Goal: Transaction & Acquisition: Purchase product/service

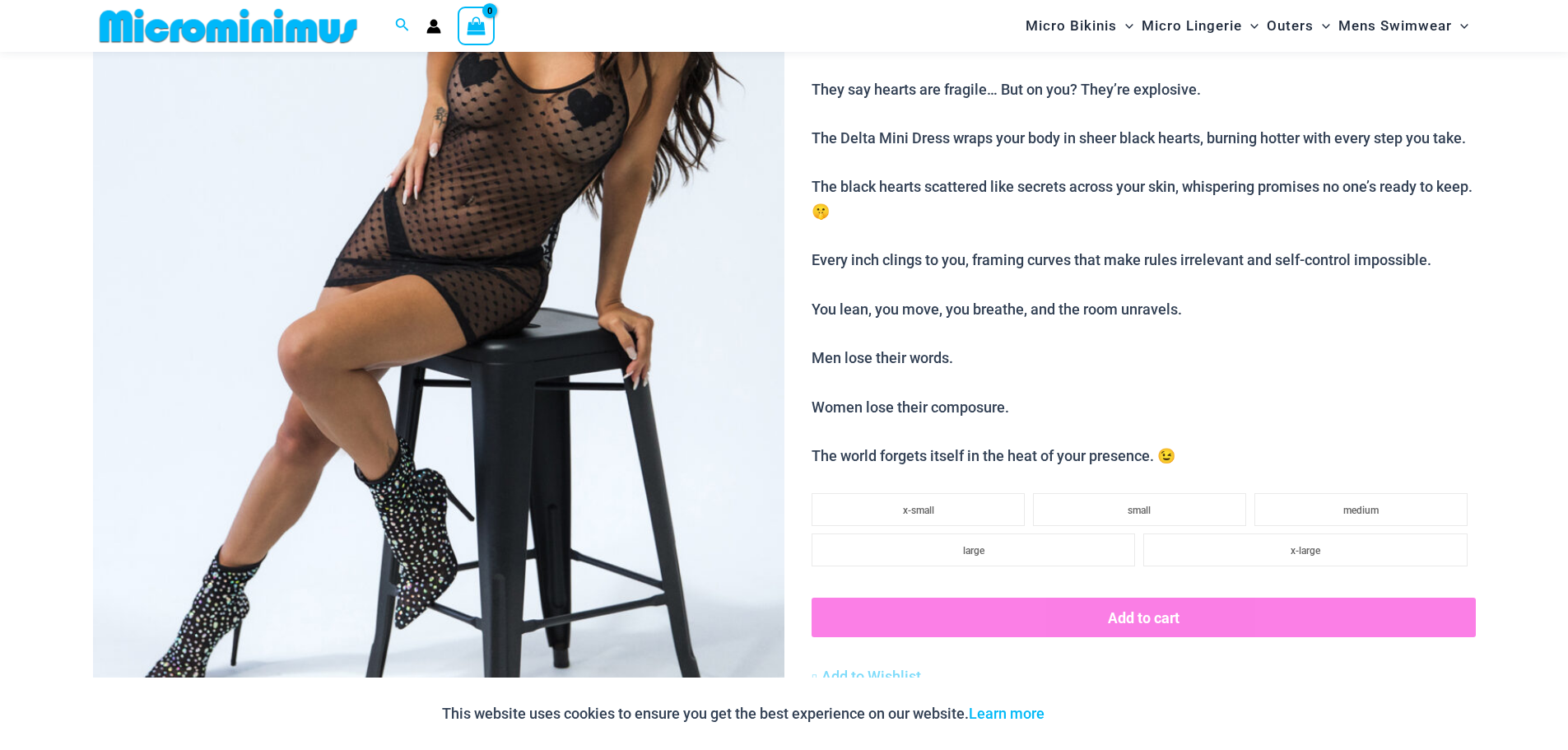
scroll to position [398, 0]
click at [1360, 505] on span "medium" at bounding box center [1361, 509] width 35 height 12
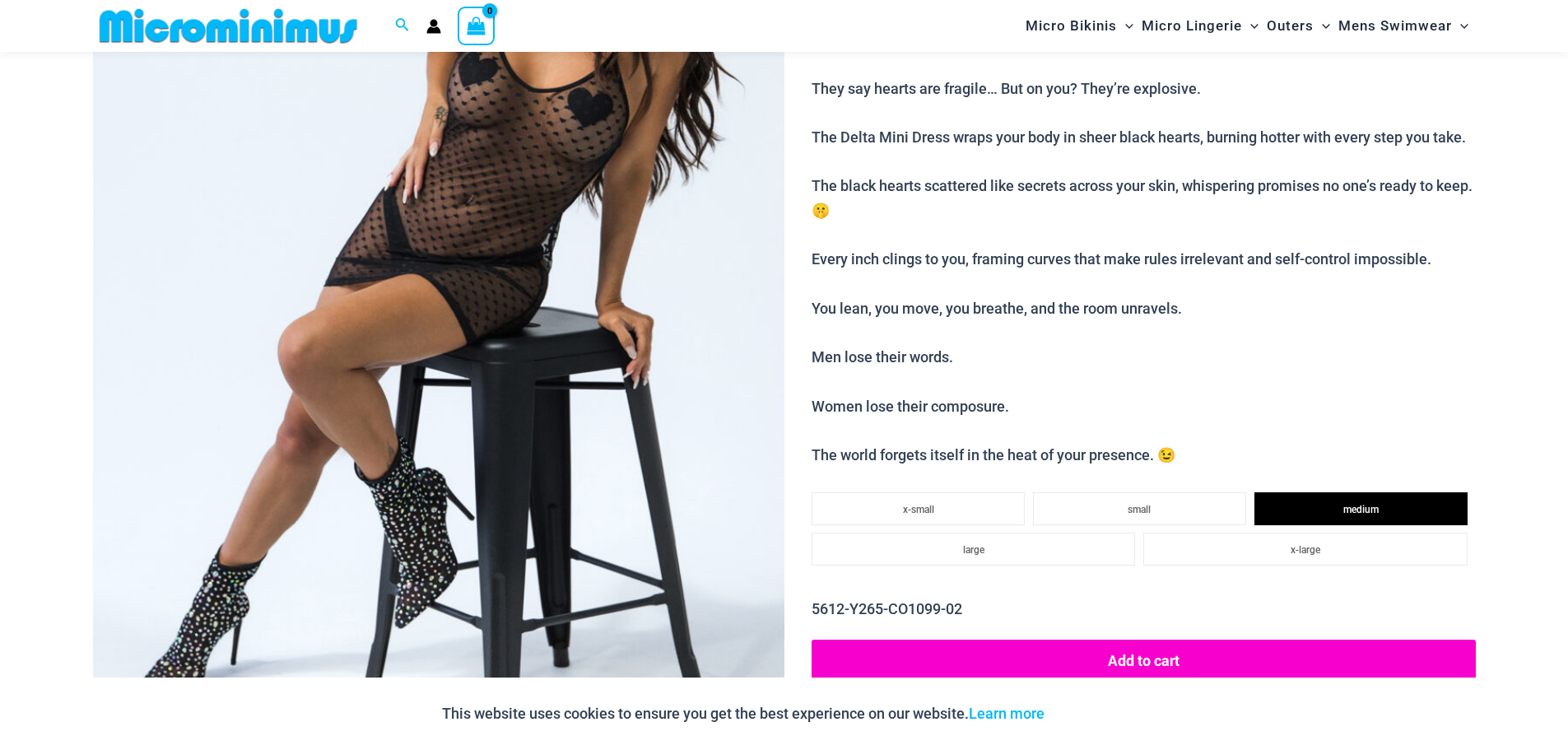
click at [1188, 665] on button "Add to cart" at bounding box center [1143, 660] width 663 height 41
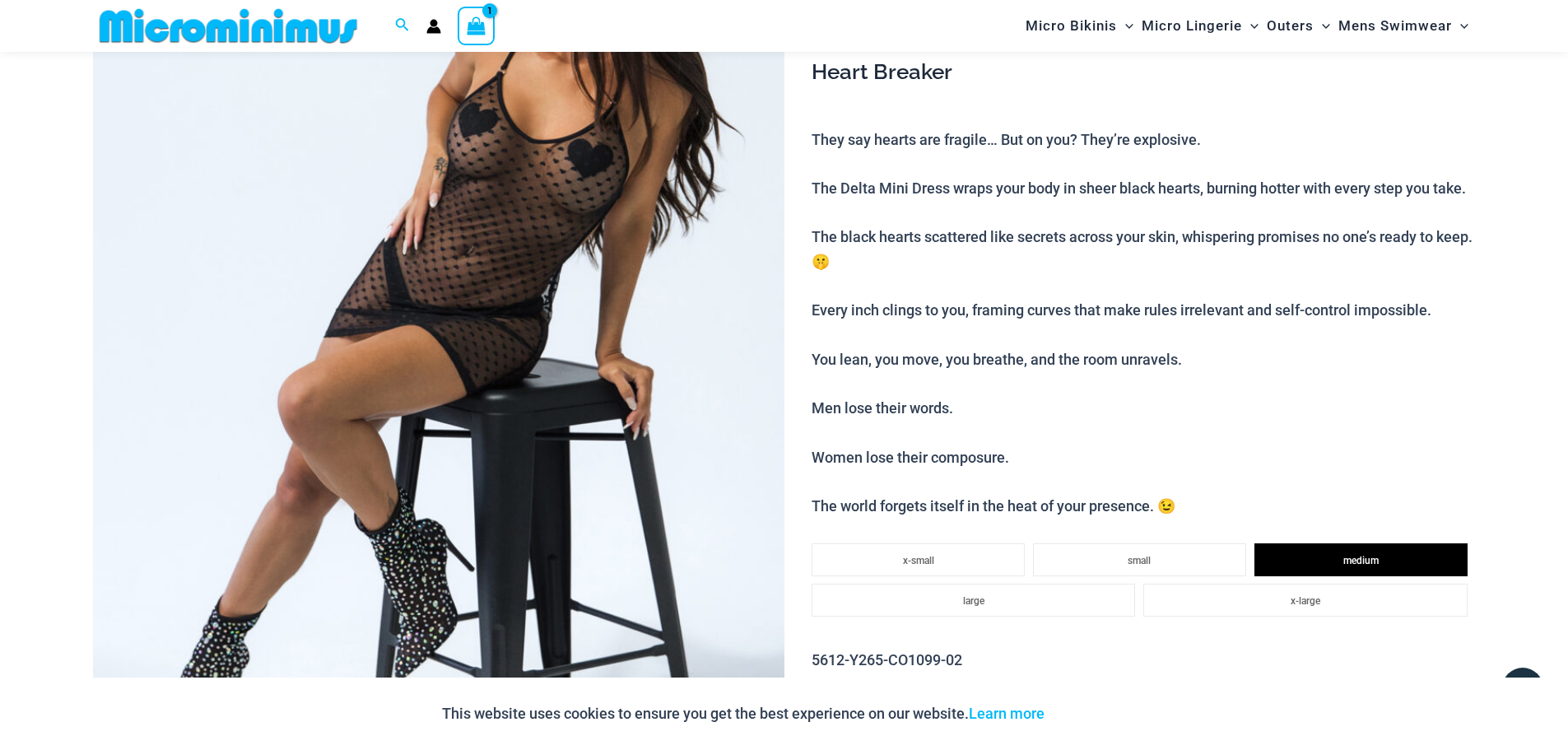
scroll to position [69, 0]
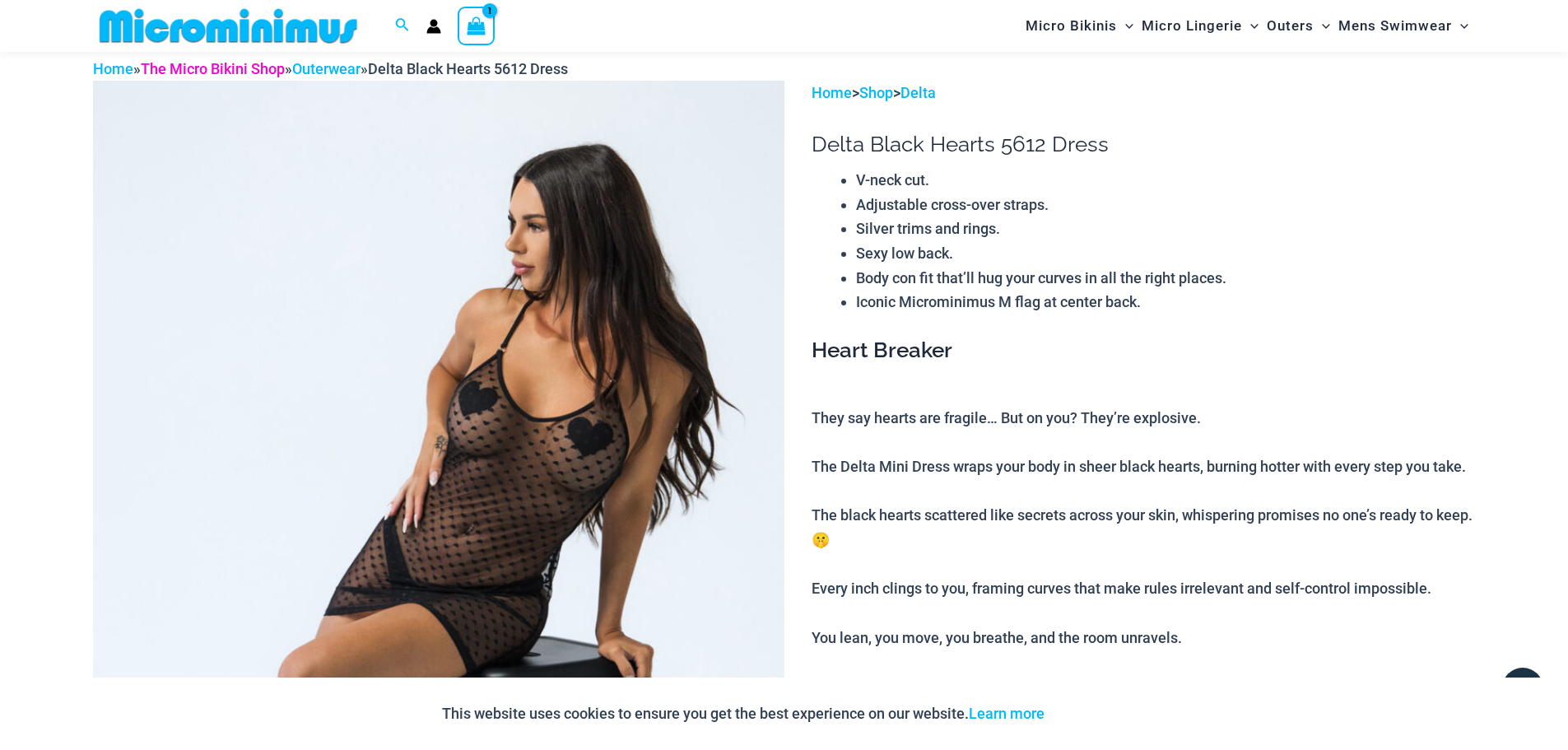
click at [216, 67] on link "The Micro Bikini Shop" at bounding box center [213, 68] width 144 height 17
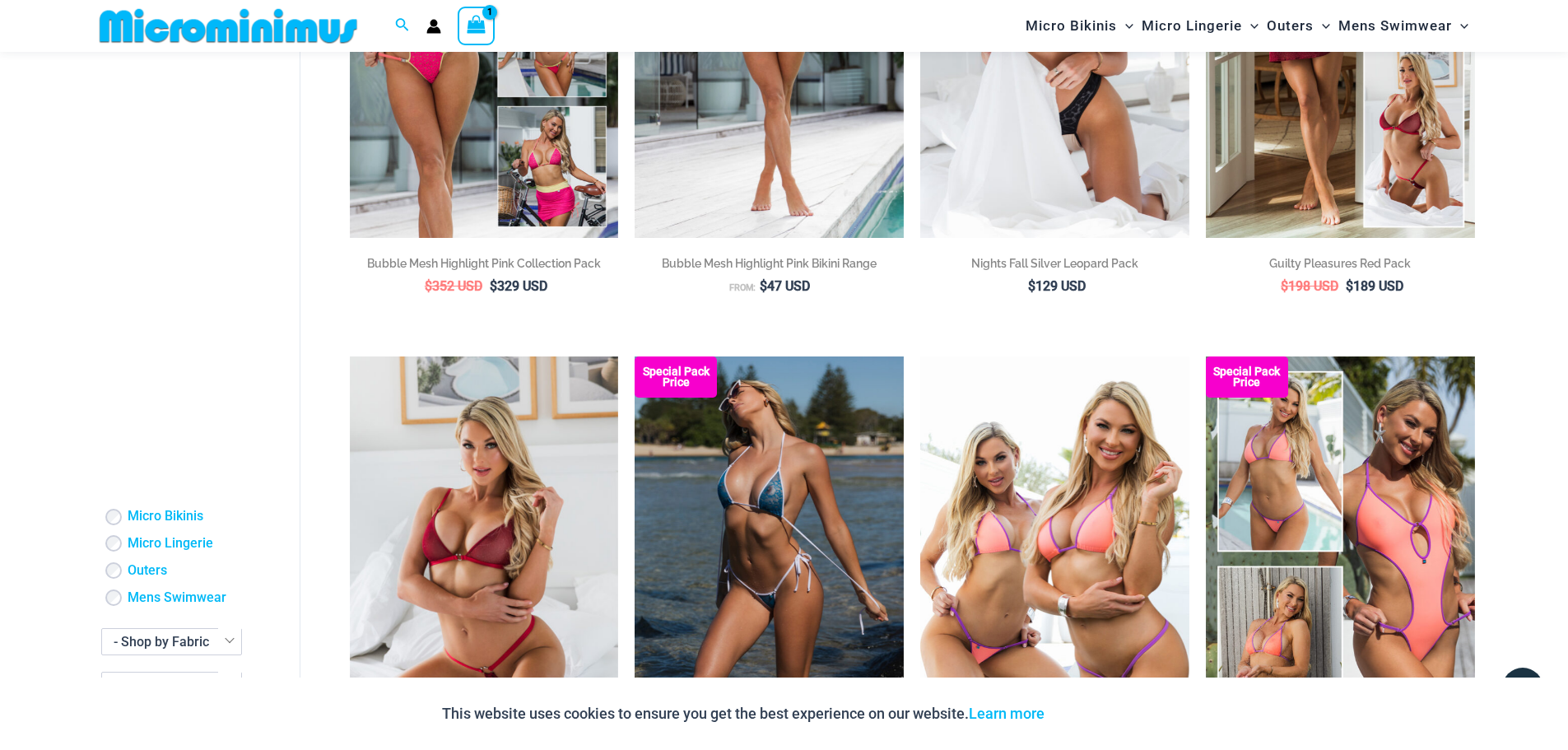
scroll to position [1962, 0]
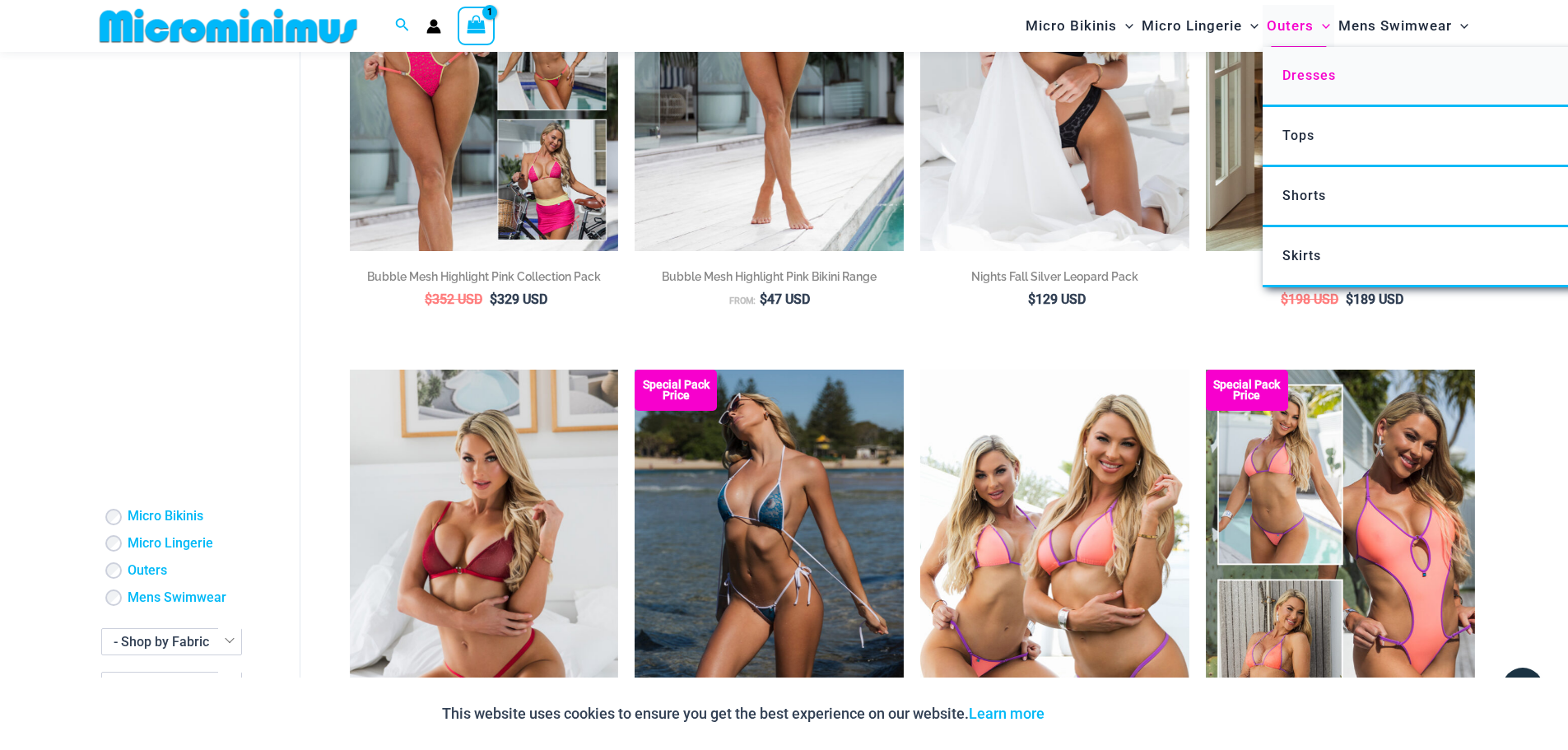
click at [1308, 78] on span "Dresses" at bounding box center [1309, 75] width 53 height 16
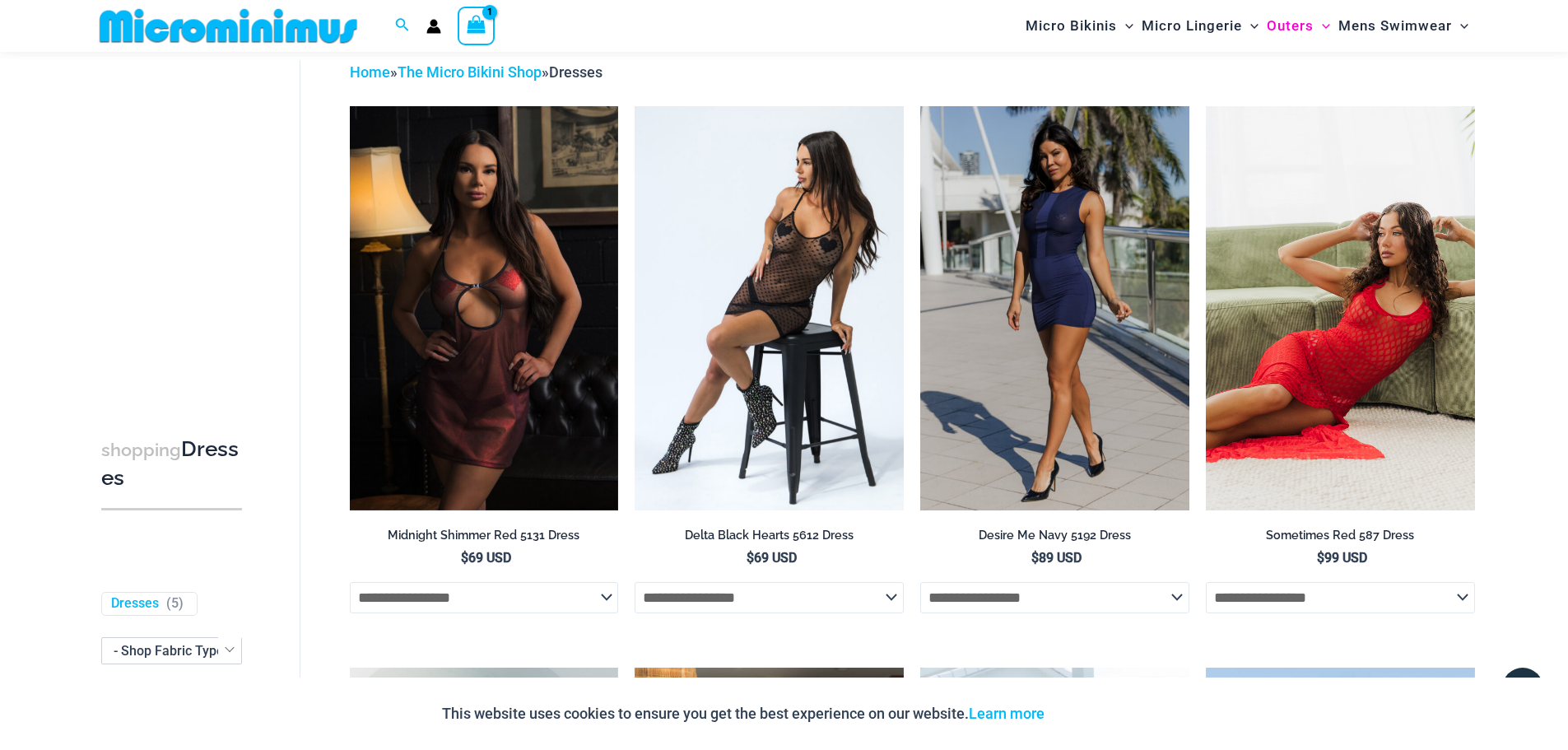
scroll to position [70, 0]
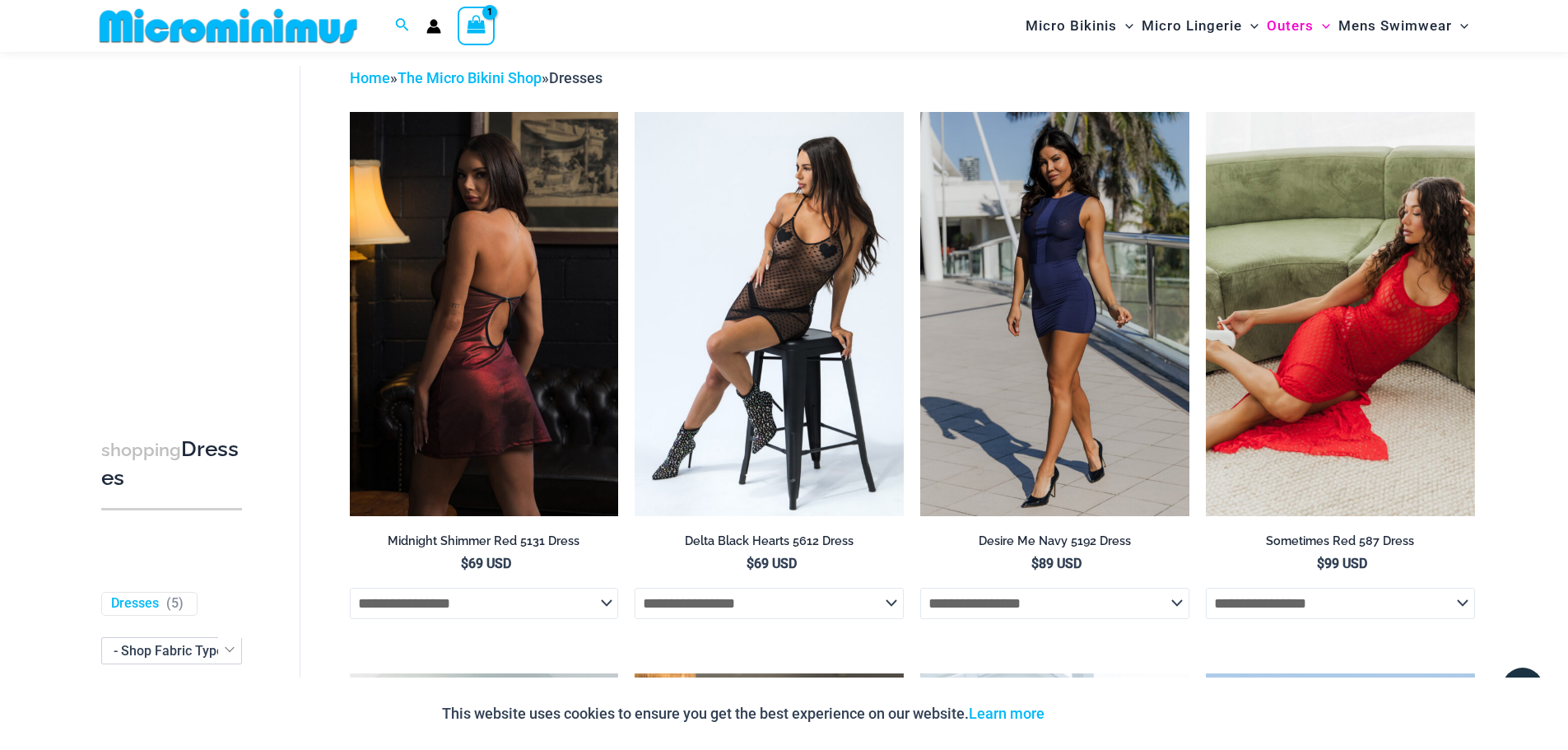
click at [490, 395] on img at bounding box center [484, 313] width 270 height 403
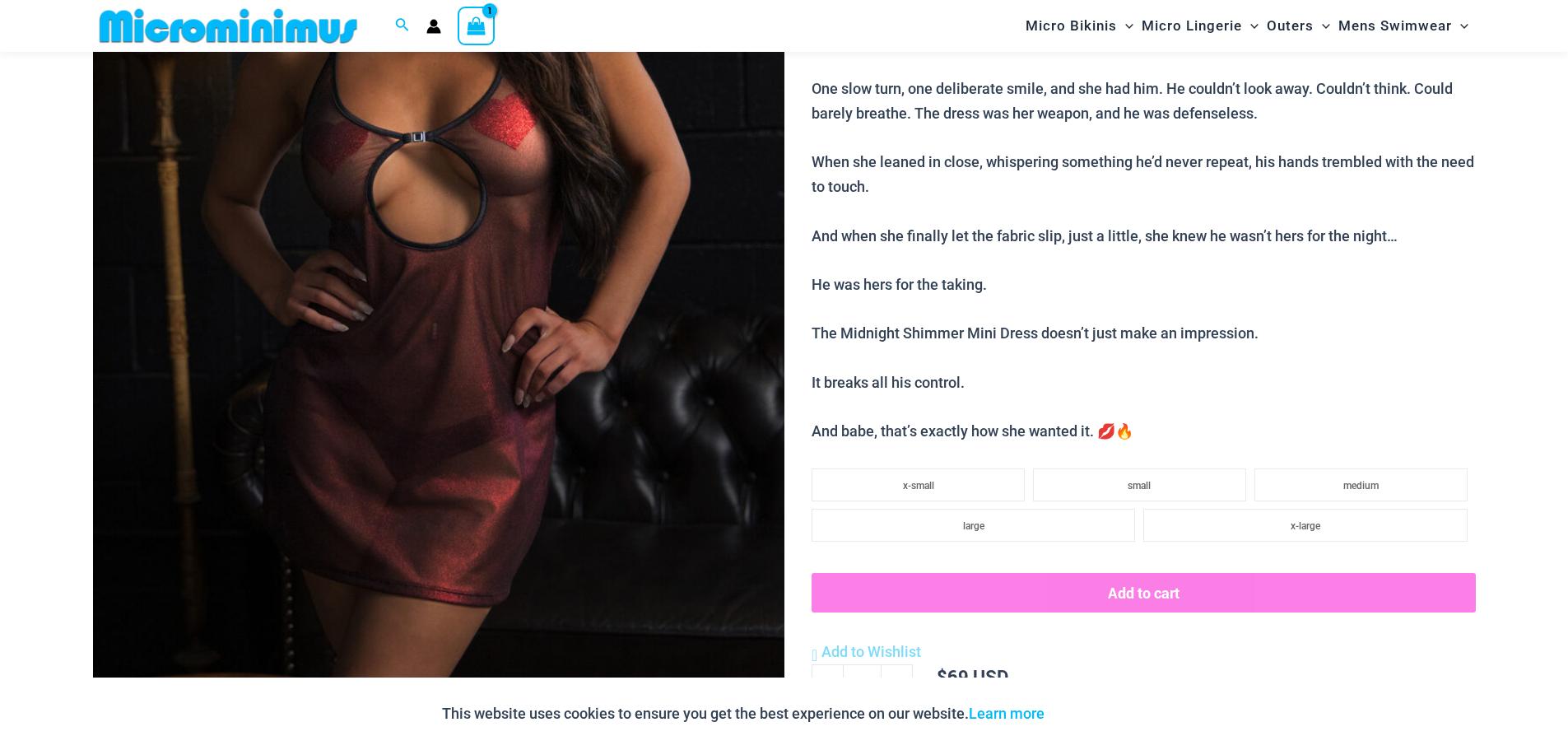
scroll to position [480, 0]
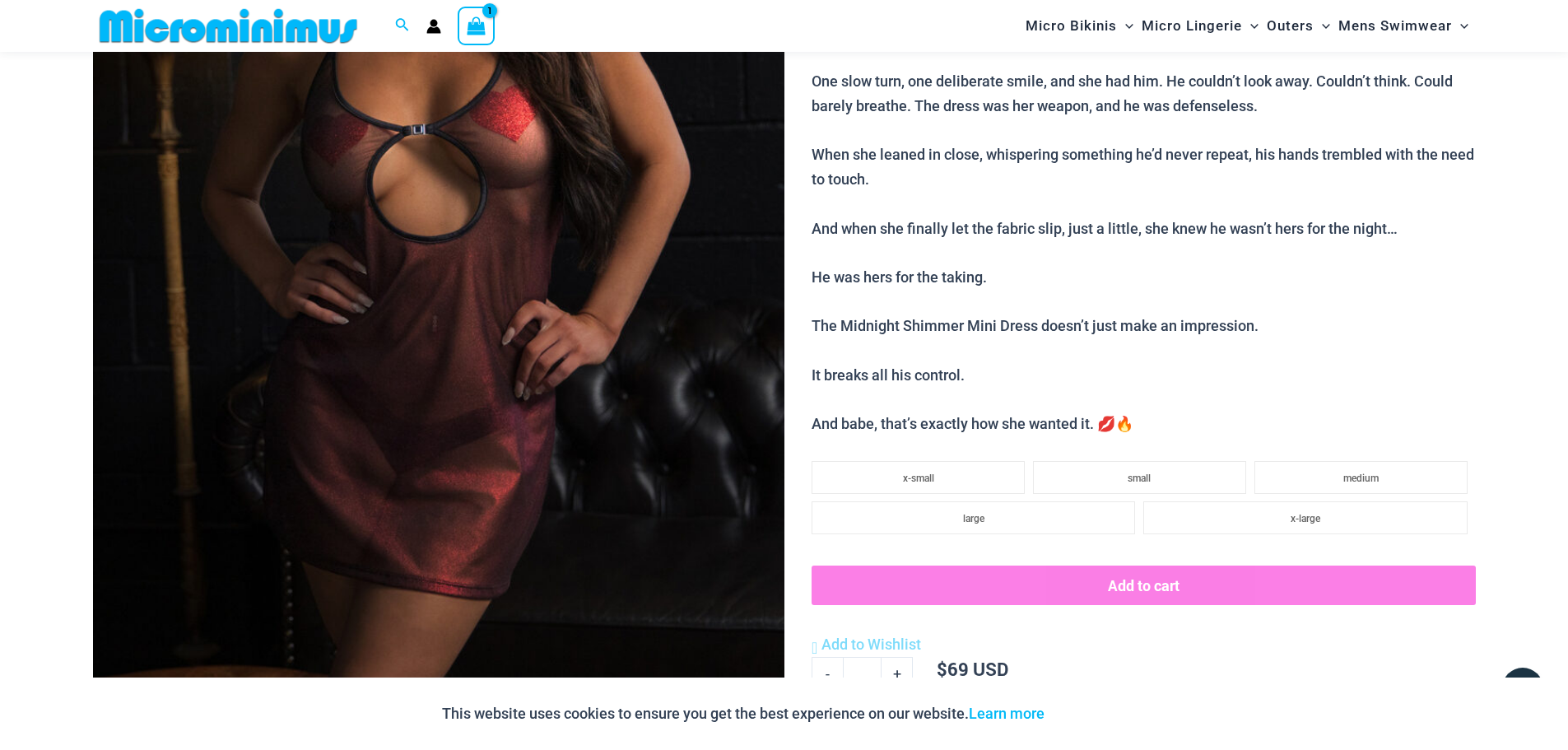
click at [532, 354] on img at bounding box center [439, 188] width 692 height 1037
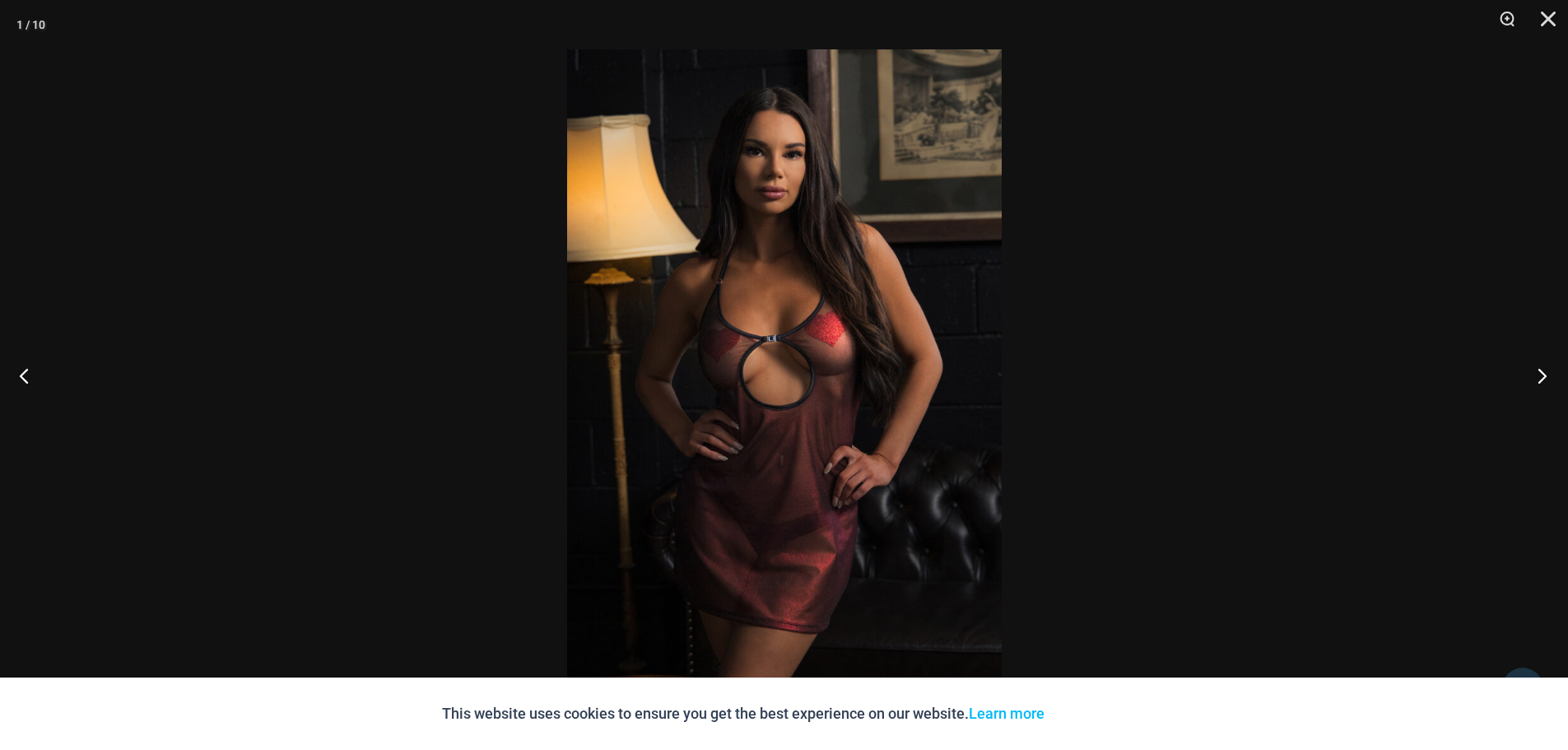
click at [1550, 382] on button "Next" at bounding box center [1538, 375] width 62 height 82
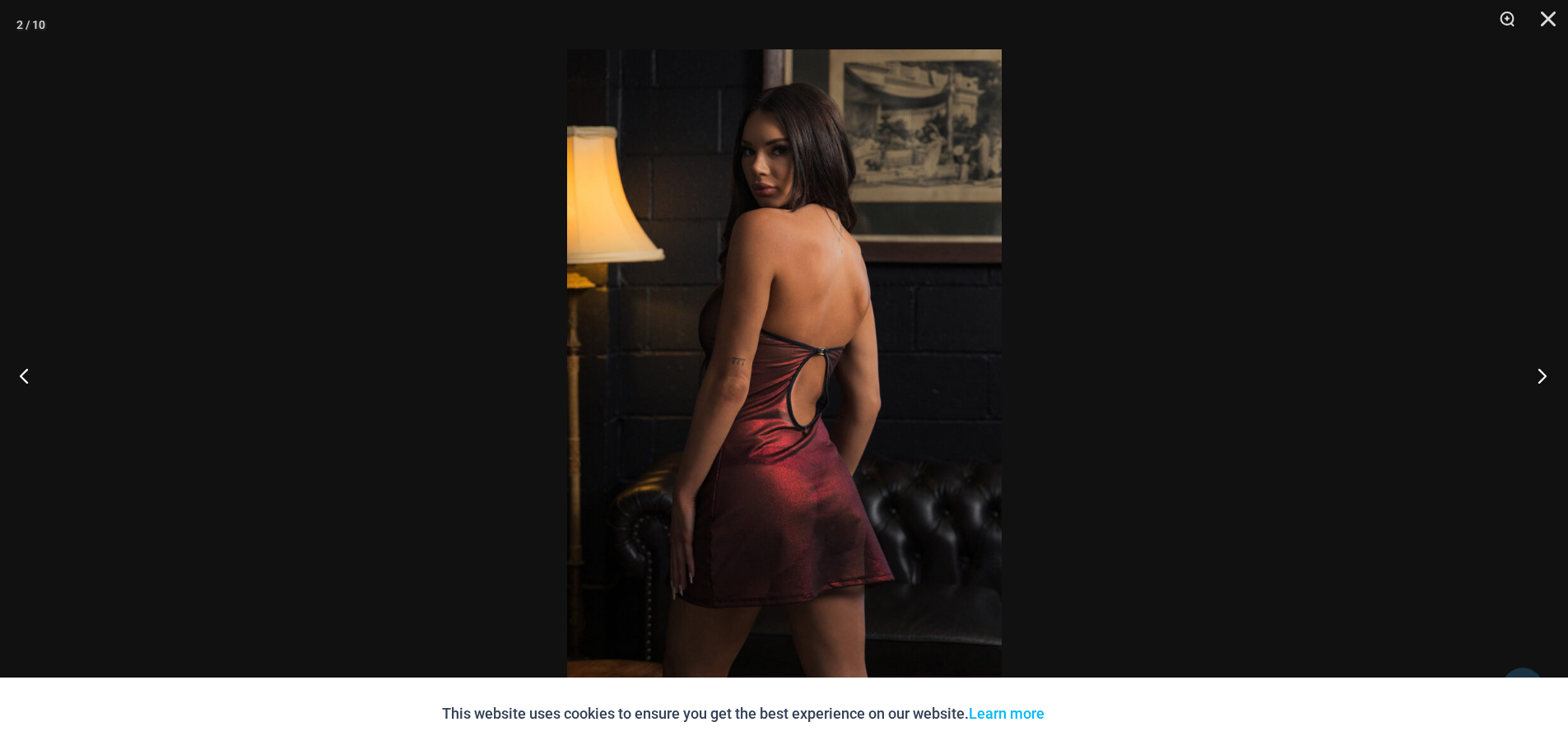
click at [1550, 382] on button "Next" at bounding box center [1538, 375] width 62 height 82
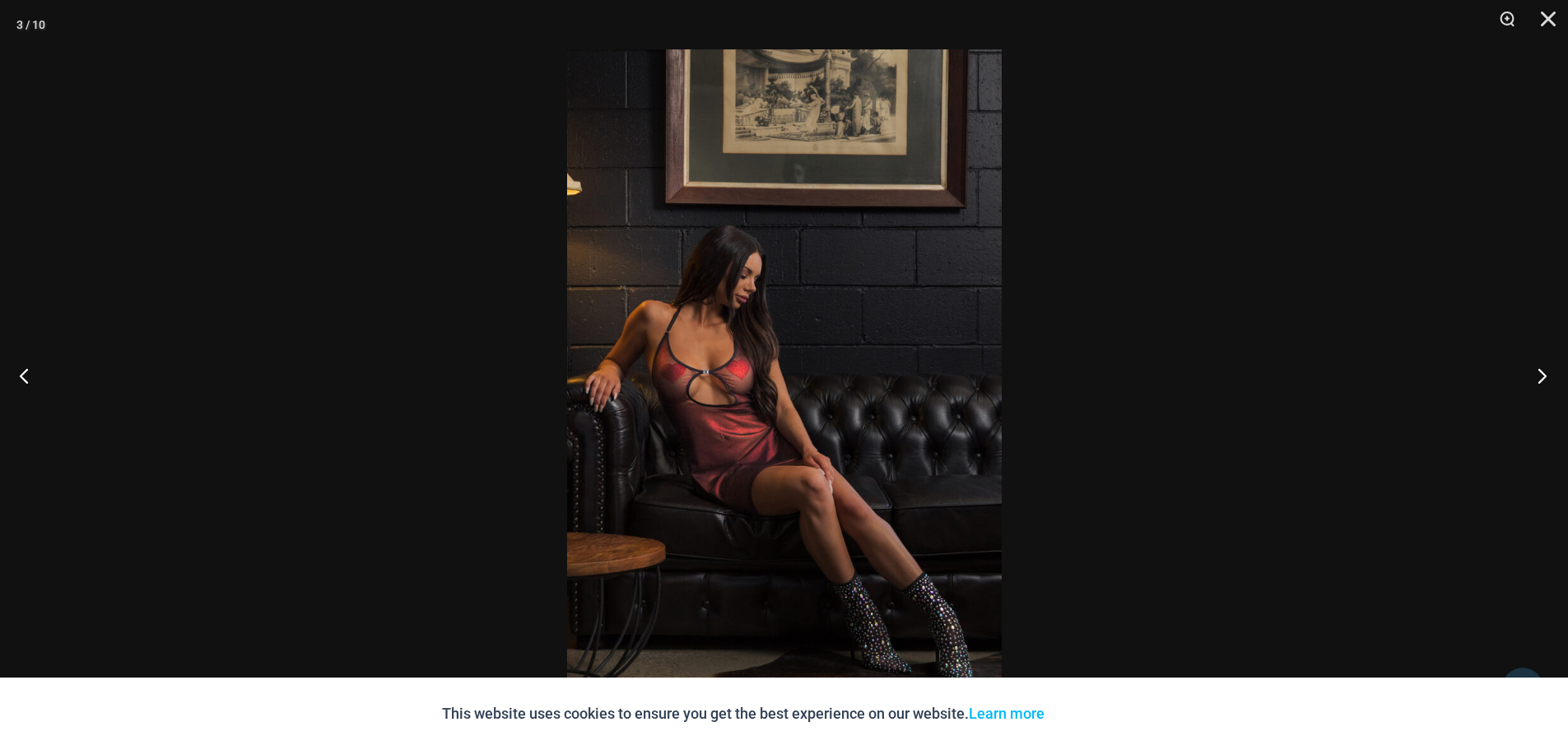
click at [1550, 382] on button "Next" at bounding box center [1538, 375] width 62 height 82
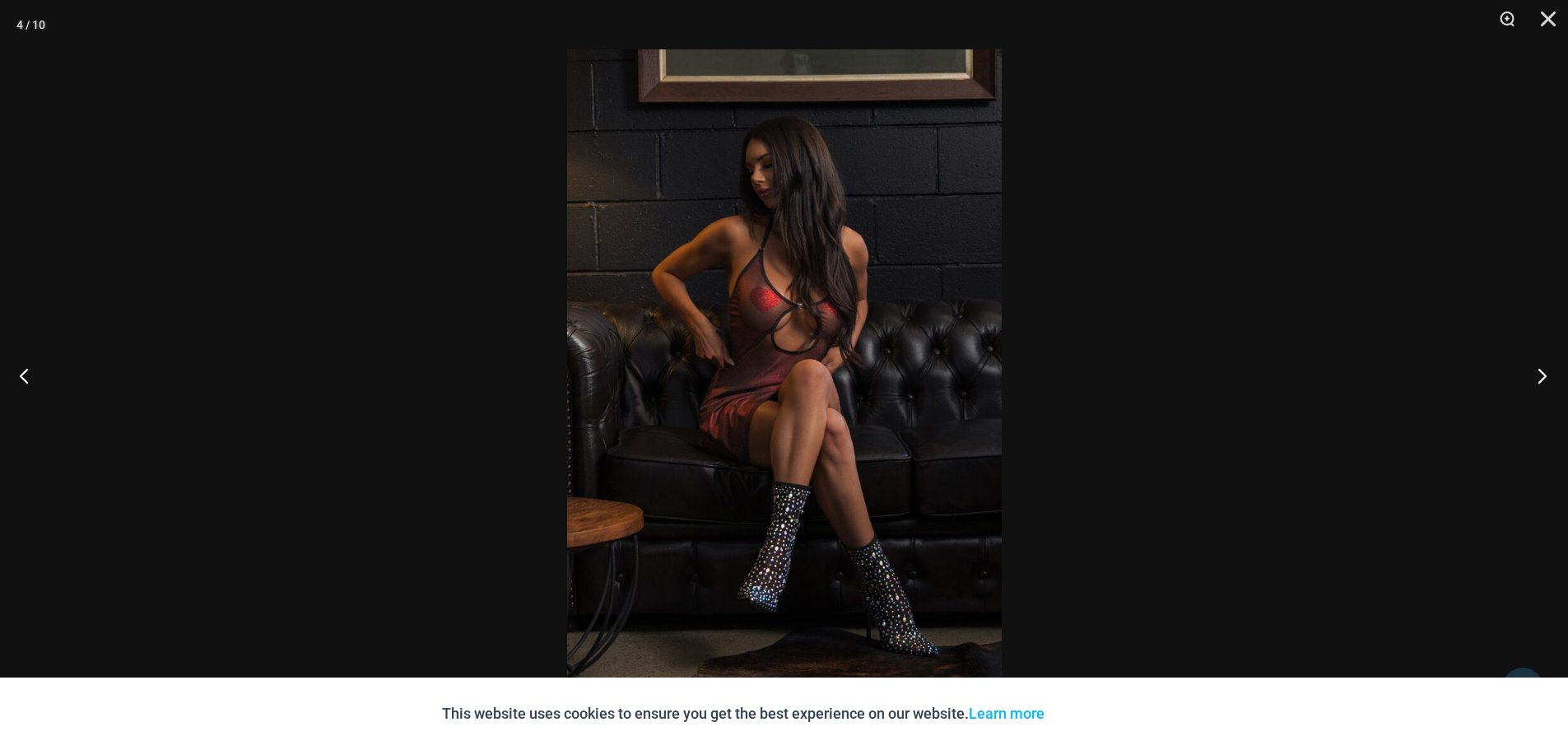
click at [1550, 382] on button "Next" at bounding box center [1538, 375] width 62 height 82
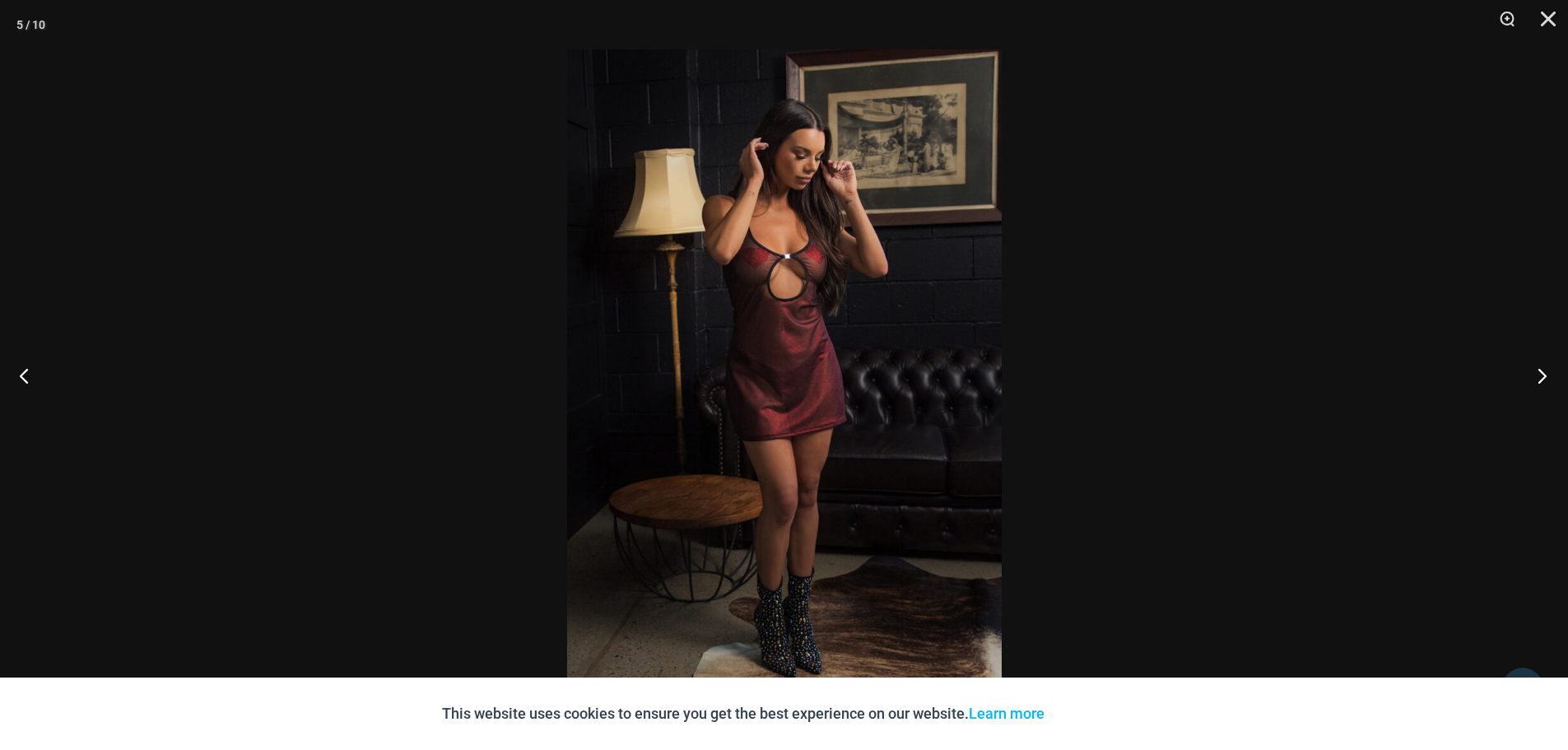
click at [1550, 382] on button "Next" at bounding box center [1538, 375] width 62 height 82
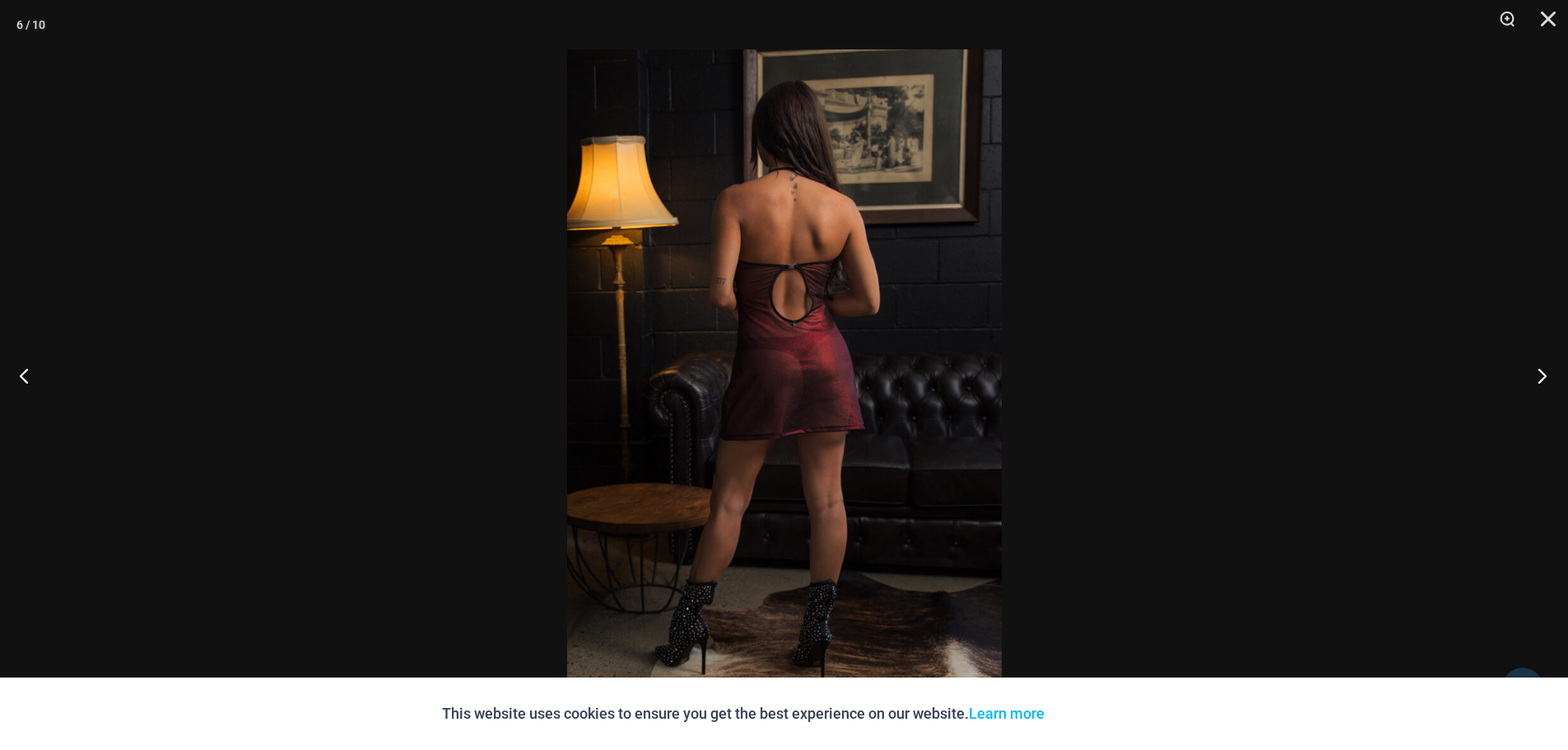
click at [1550, 382] on button "Next" at bounding box center [1538, 375] width 62 height 82
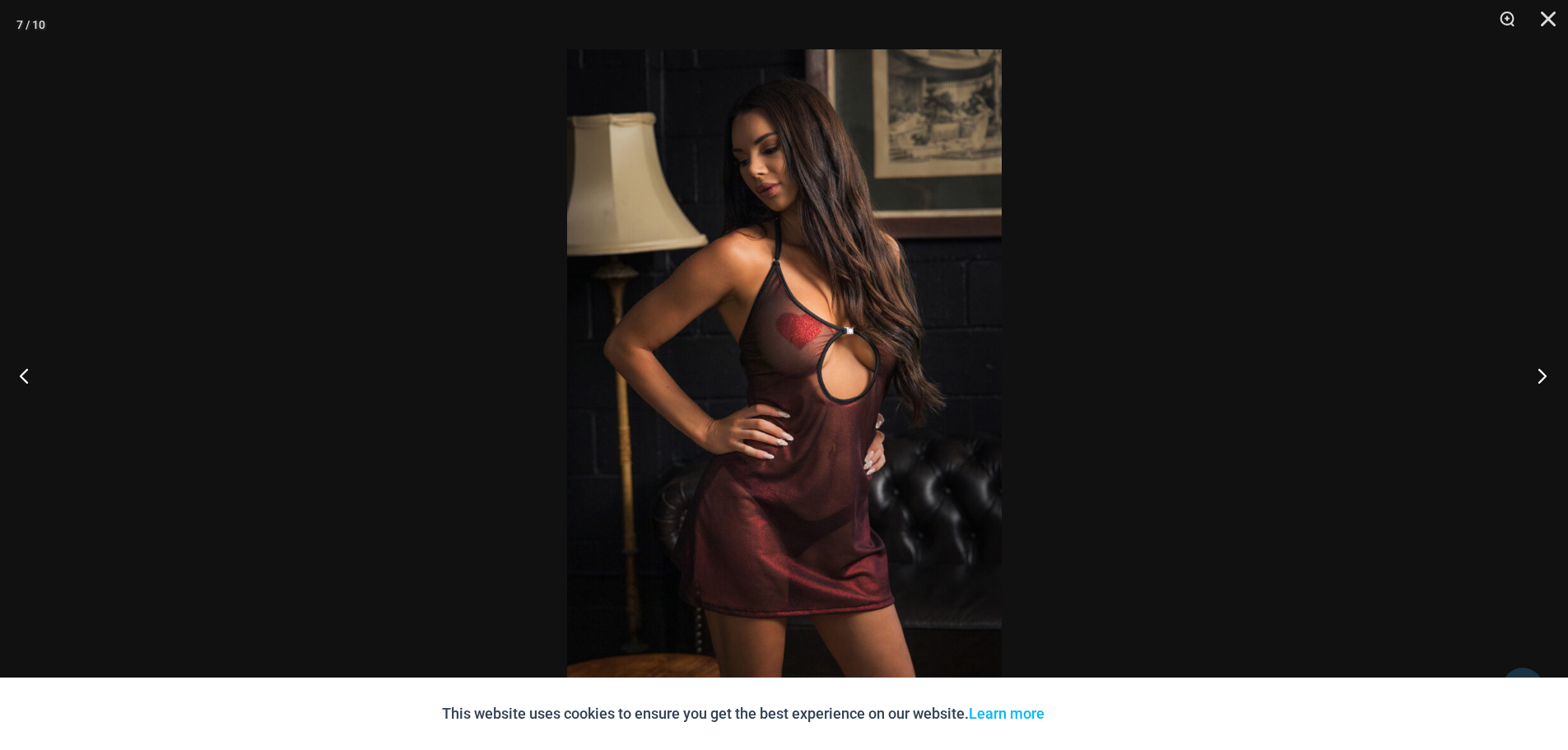
click at [1550, 382] on button "Next" at bounding box center [1538, 375] width 62 height 82
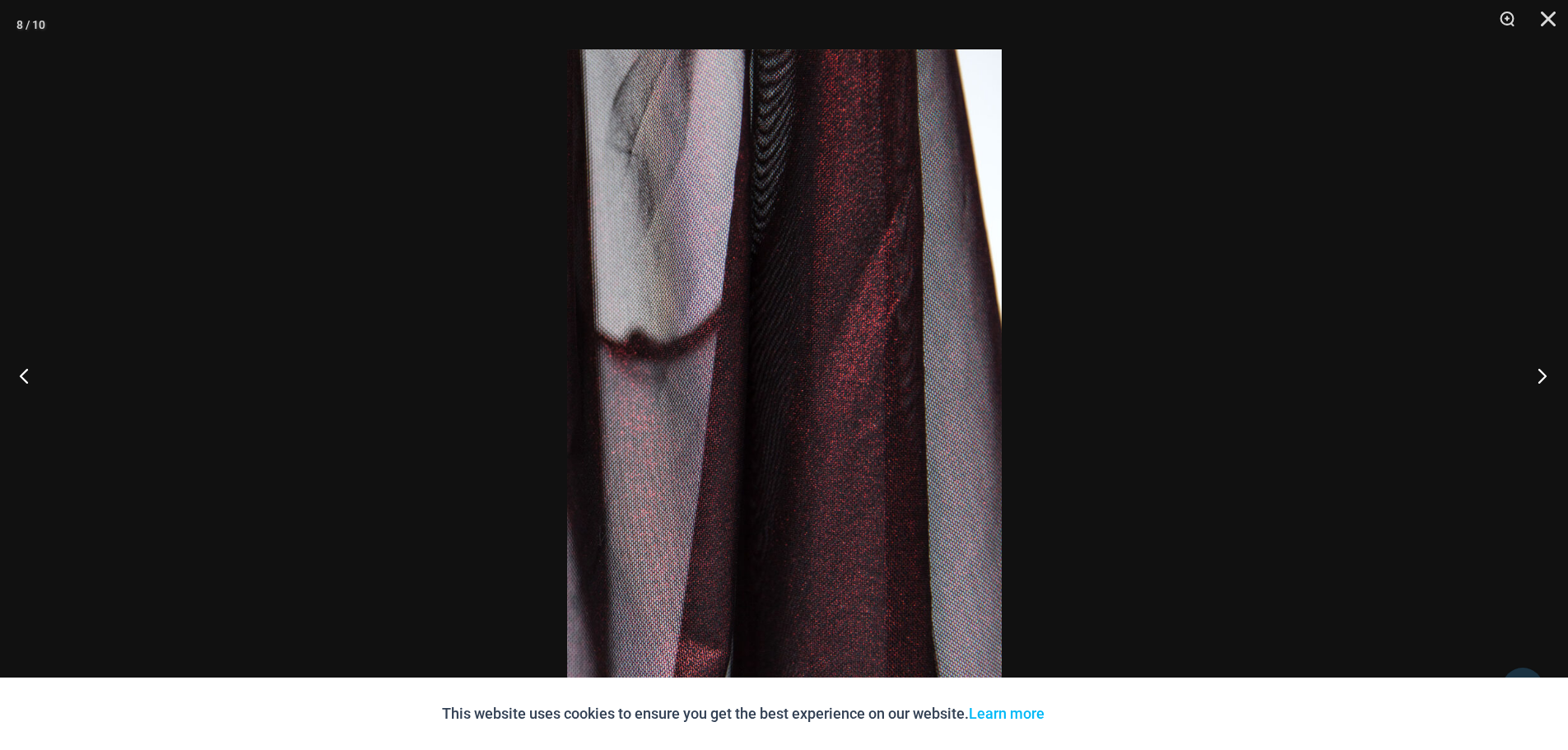
click at [1550, 382] on button "Next" at bounding box center [1538, 375] width 62 height 82
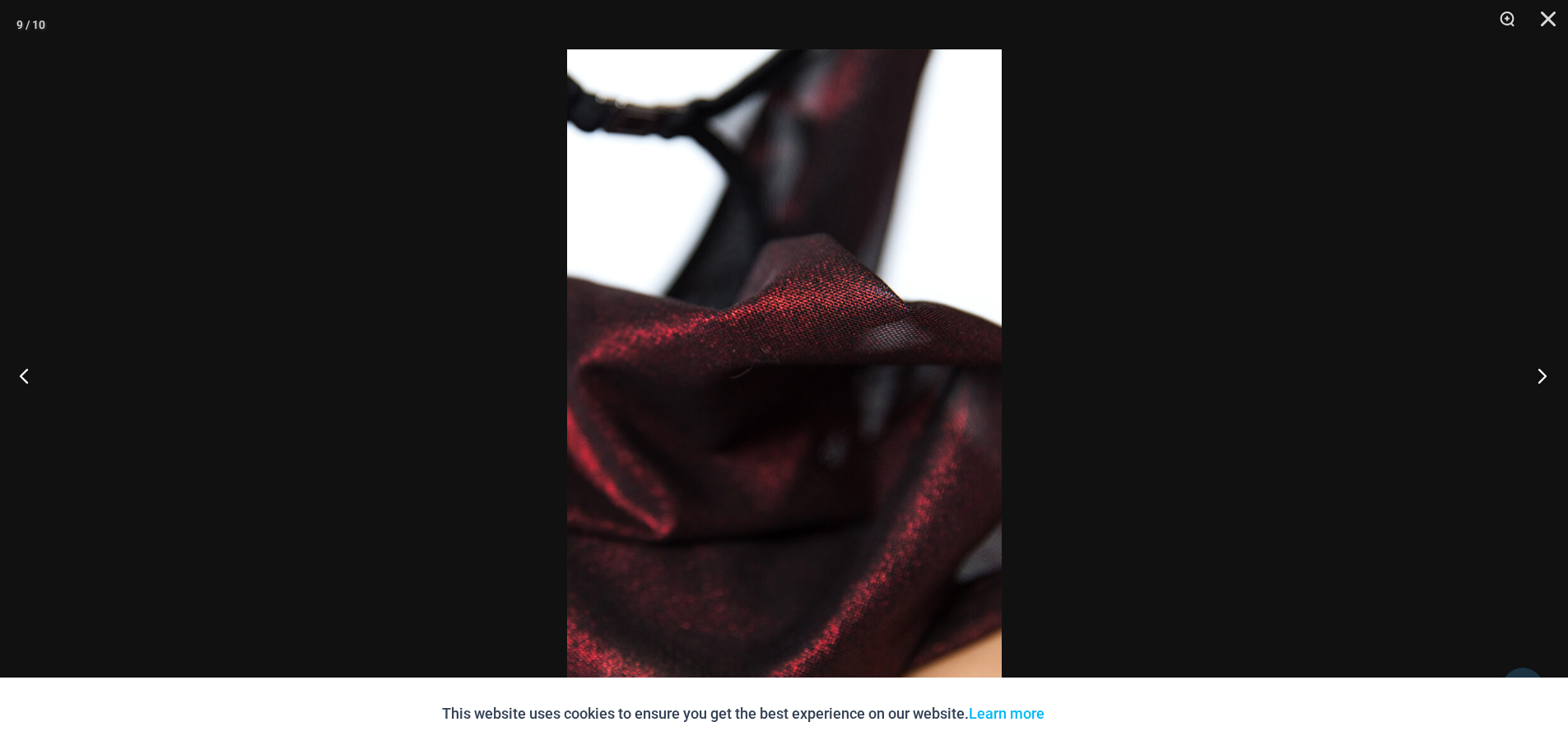
click at [1550, 382] on button "Next" at bounding box center [1538, 375] width 62 height 82
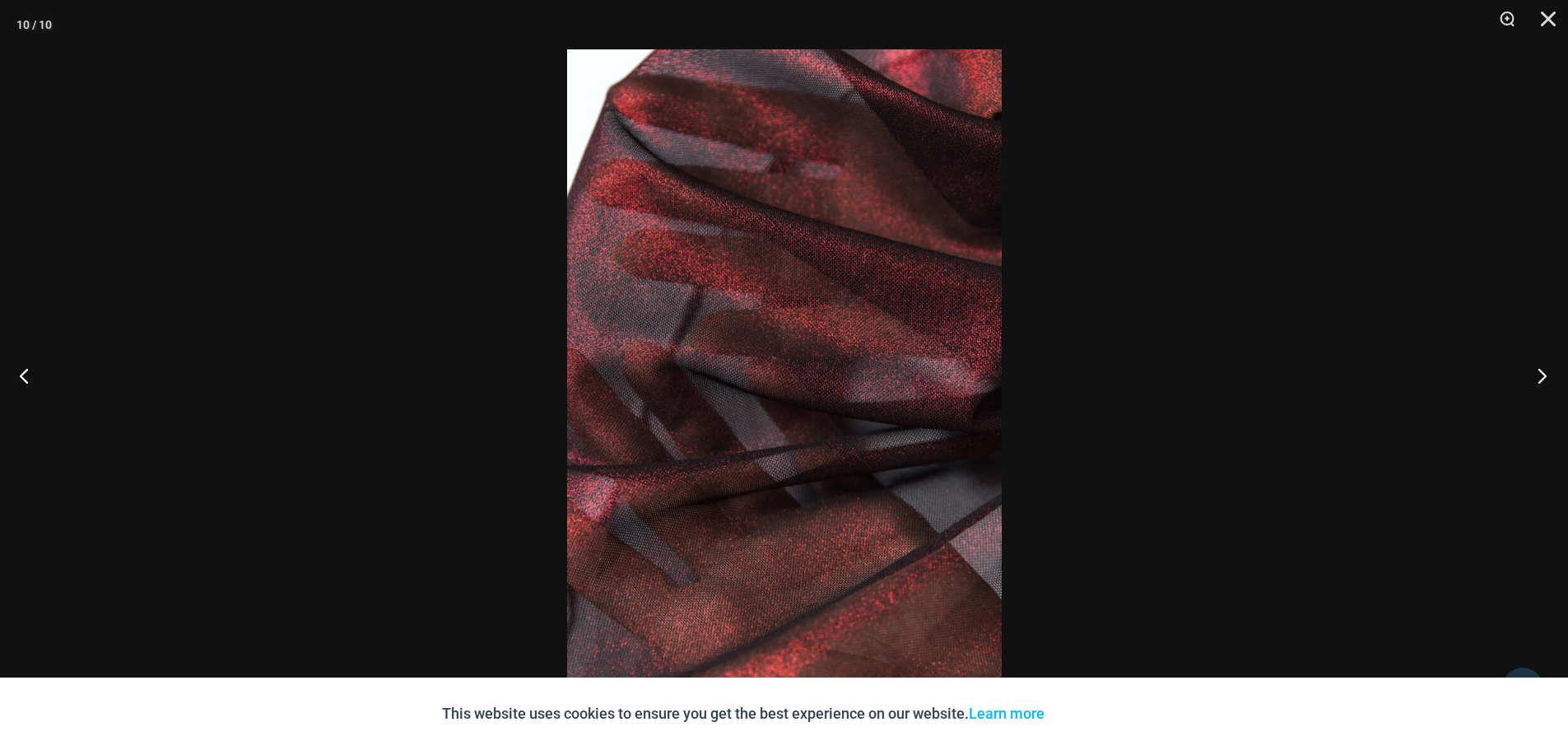
click at [1550, 382] on button "Next" at bounding box center [1538, 375] width 62 height 82
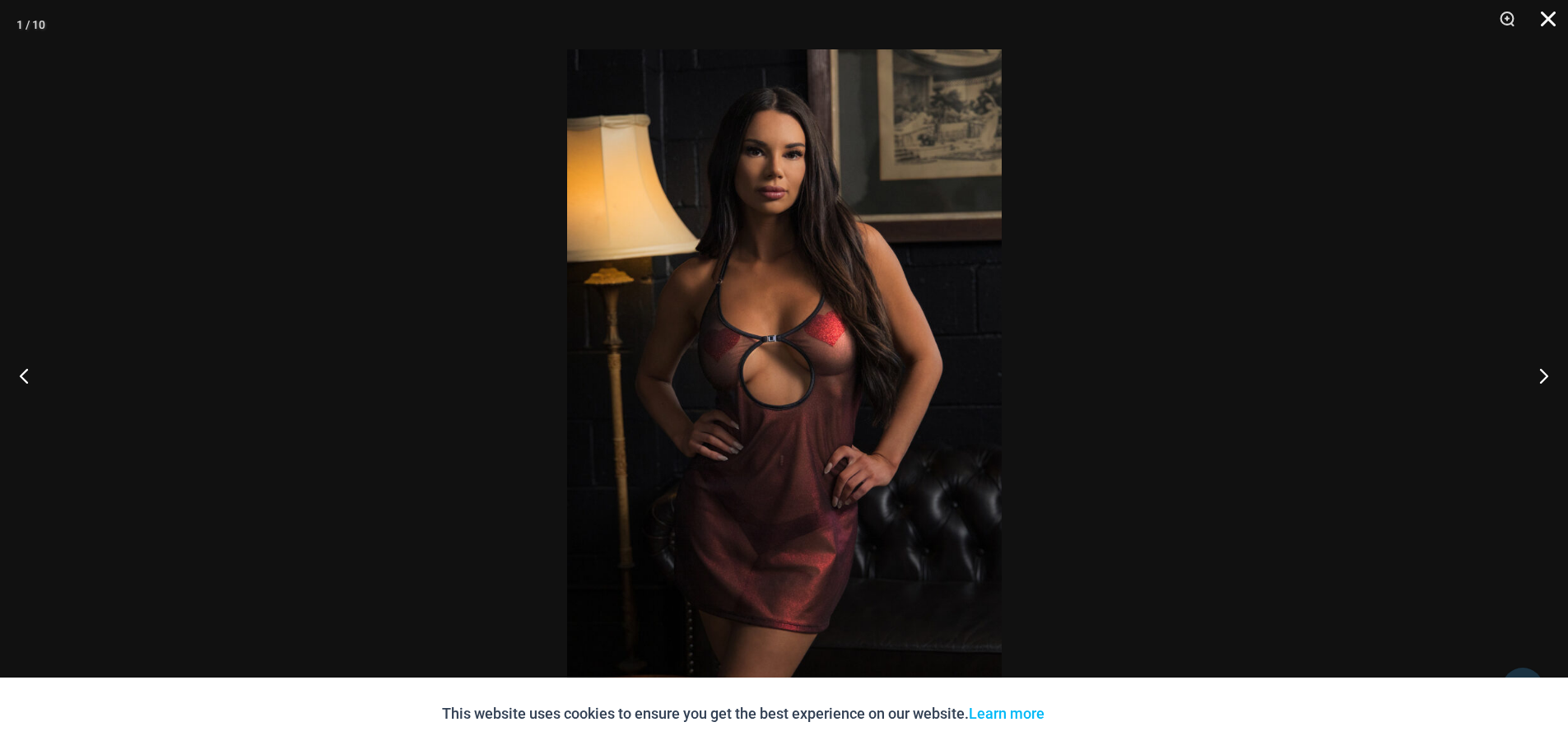
click at [1543, 19] on button "Close" at bounding box center [1542, 25] width 41 height 50
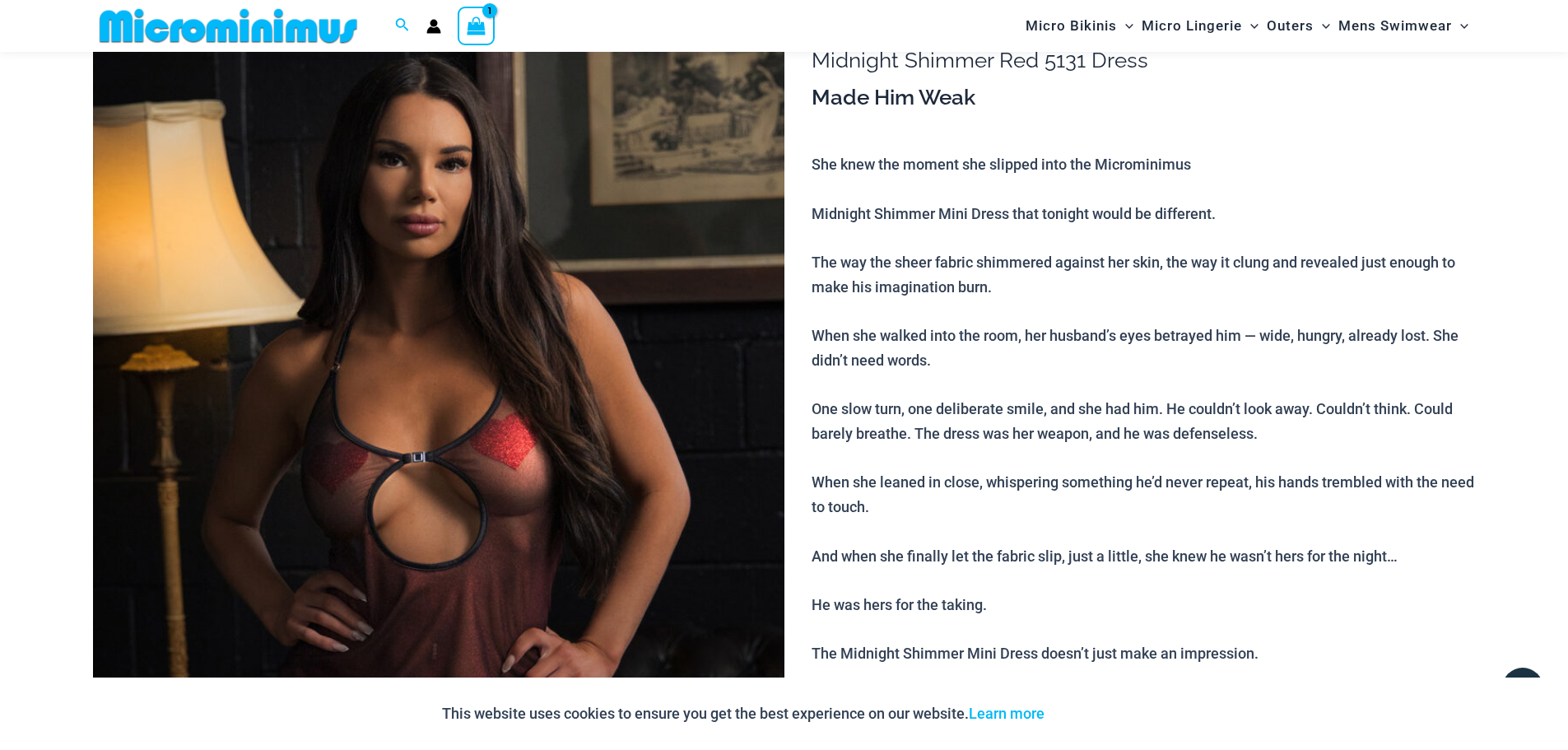
scroll to position [152, 0]
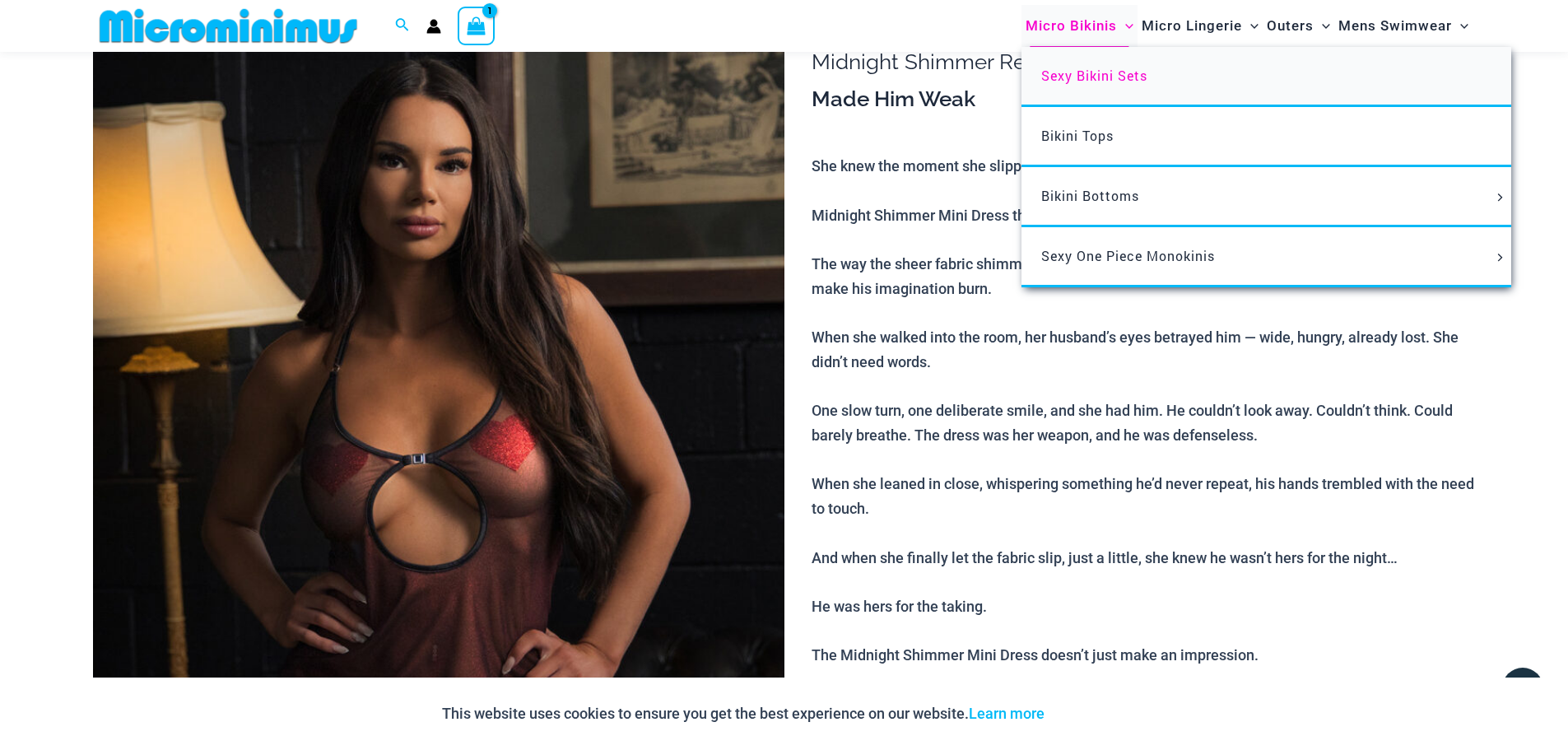
click at [1068, 70] on span "Sexy Bikini Sets" at bounding box center [1094, 74] width 106 height 17
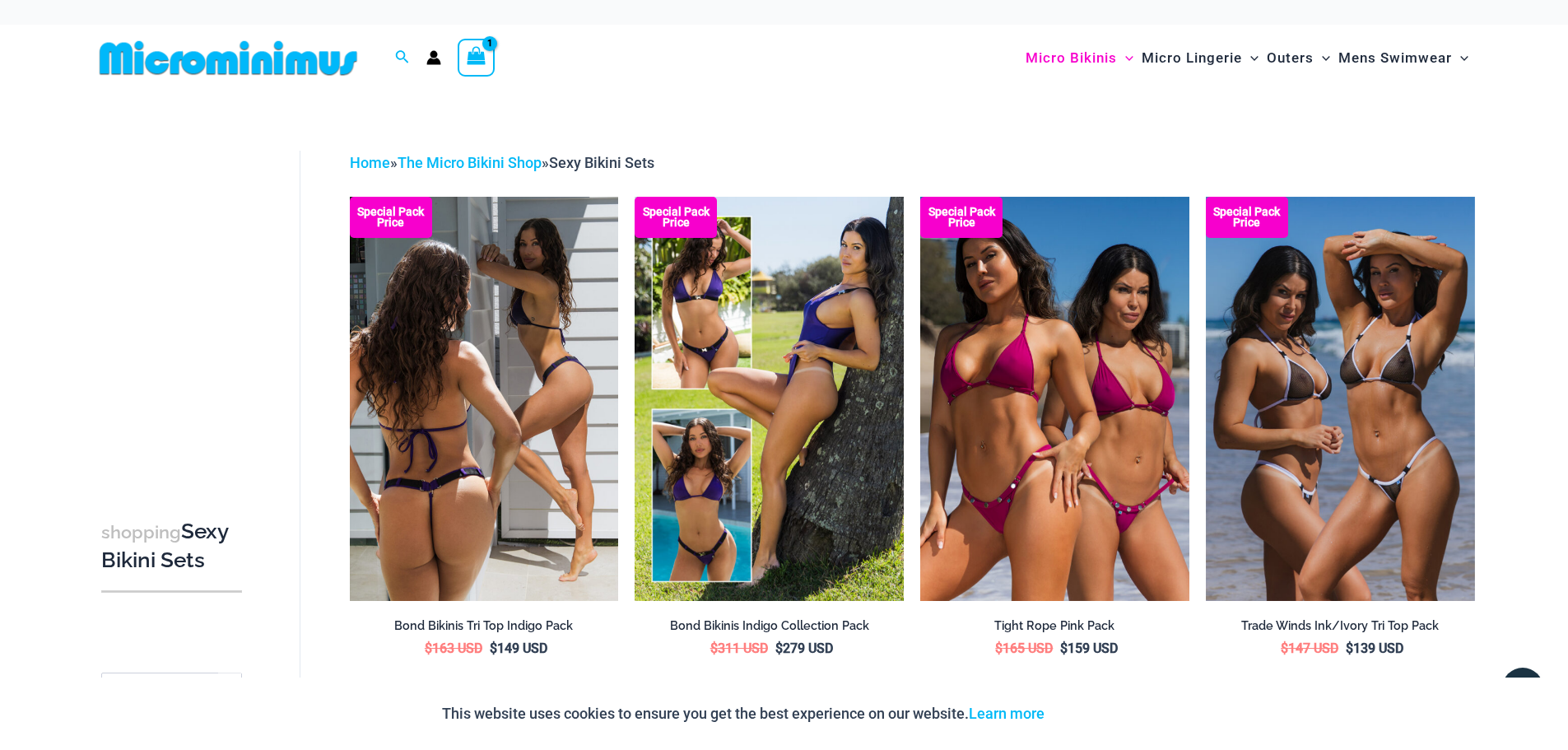
click at [493, 304] on img at bounding box center [484, 398] width 270 height 403
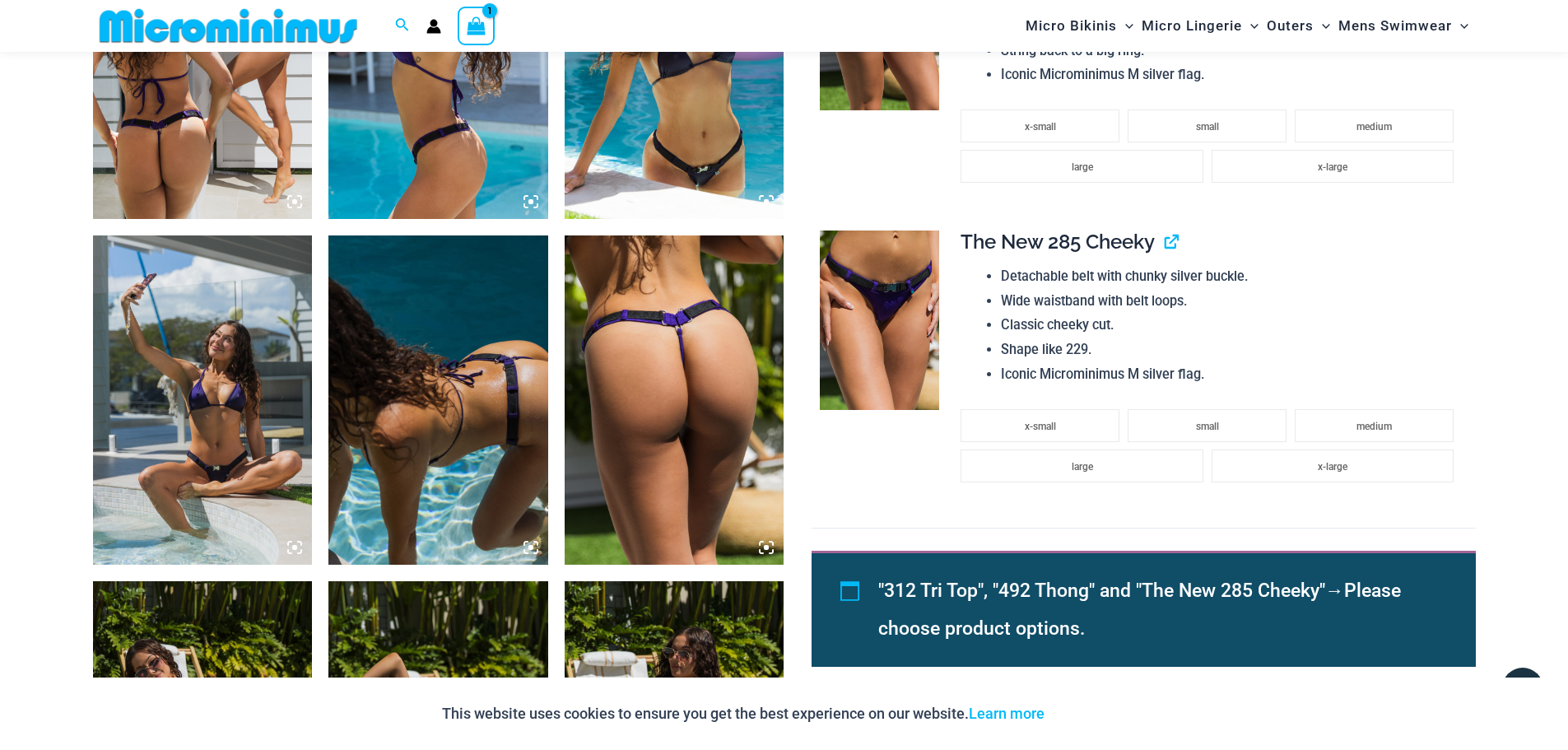
scroll to position [1315, 0]
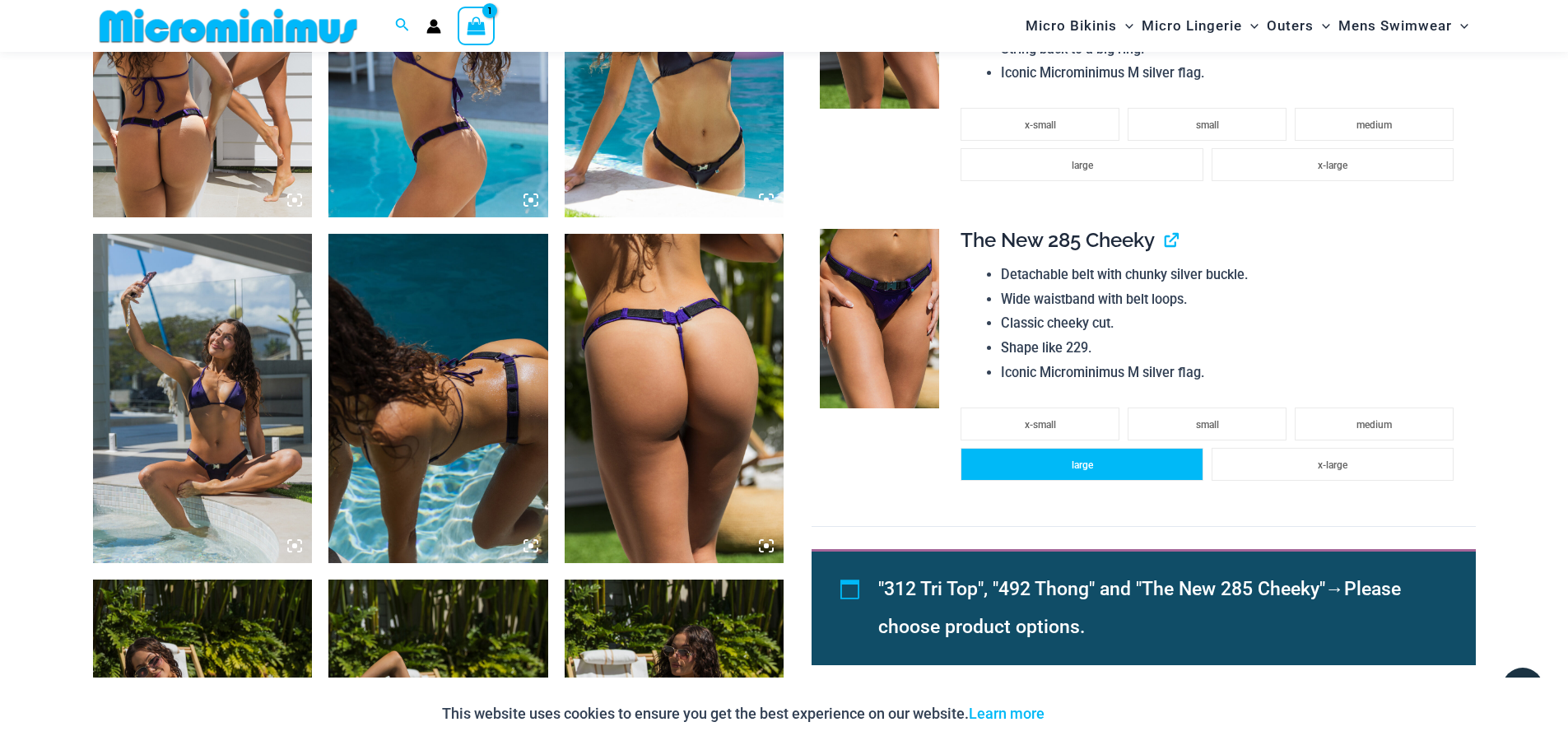
click at [1088, 463] on span "large" at bounding box center [1083, 465] width 21 height 12
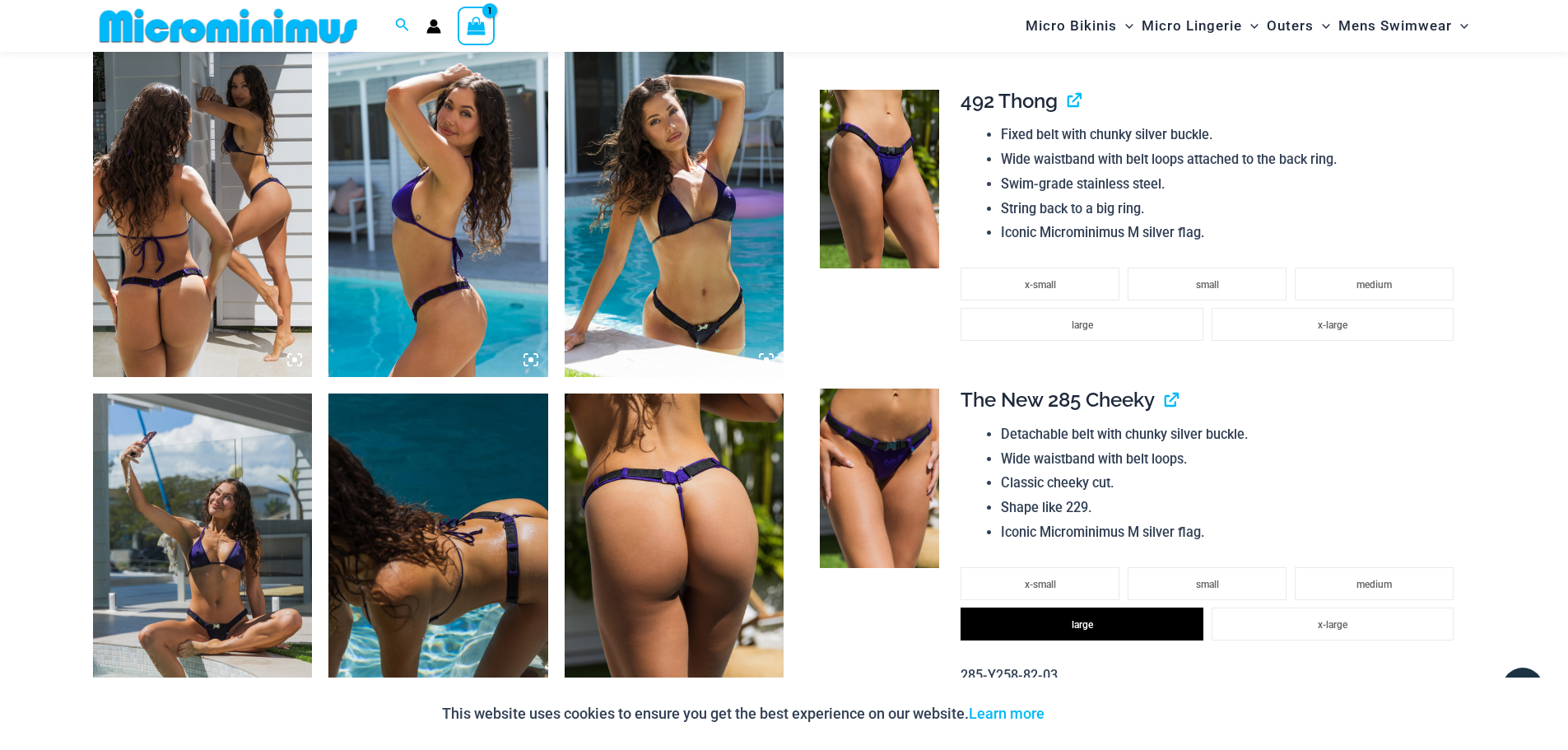
scroll to position [1068, 0]
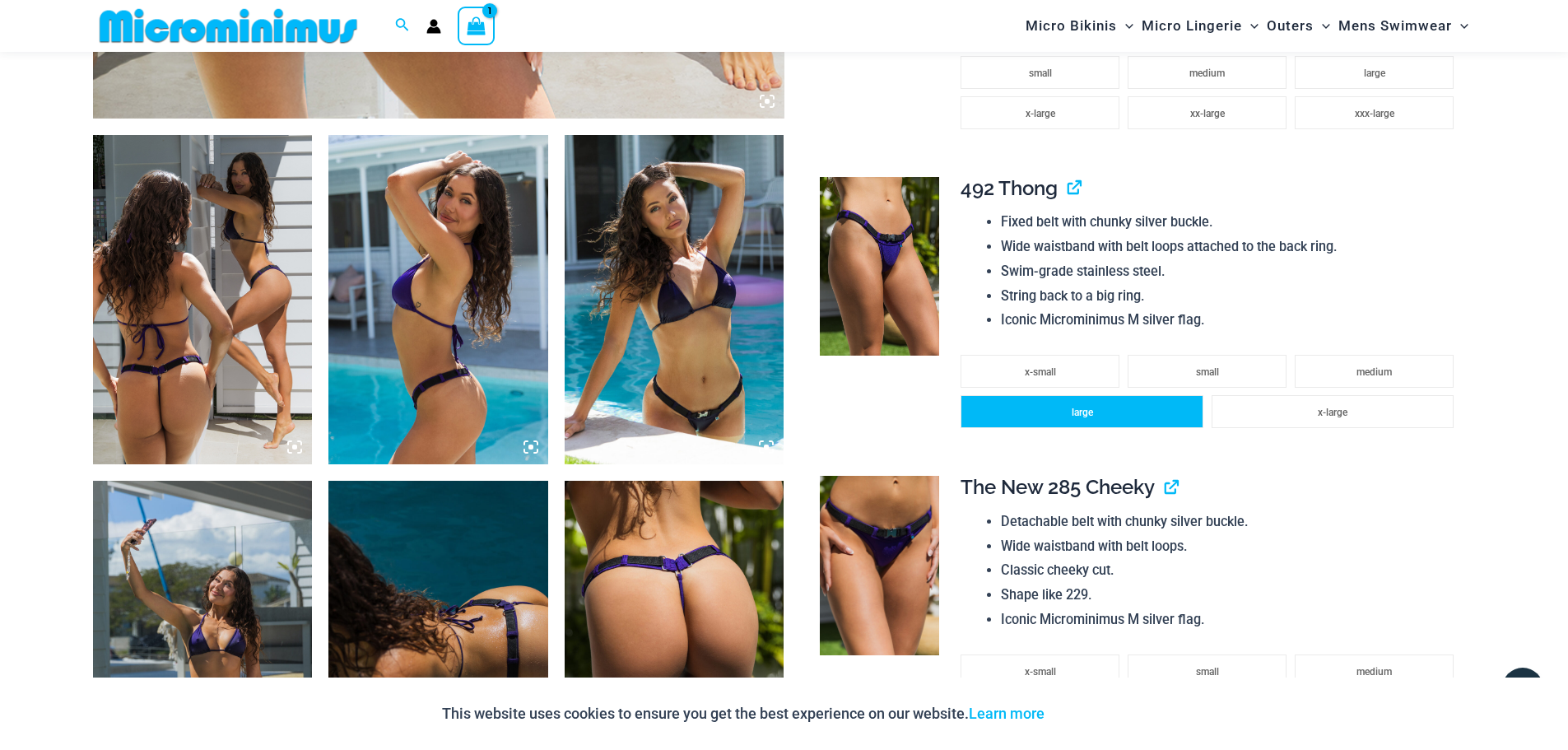
click at [1046, 405] on li "large" at bounding box center [1081, 411] width 242 height 33
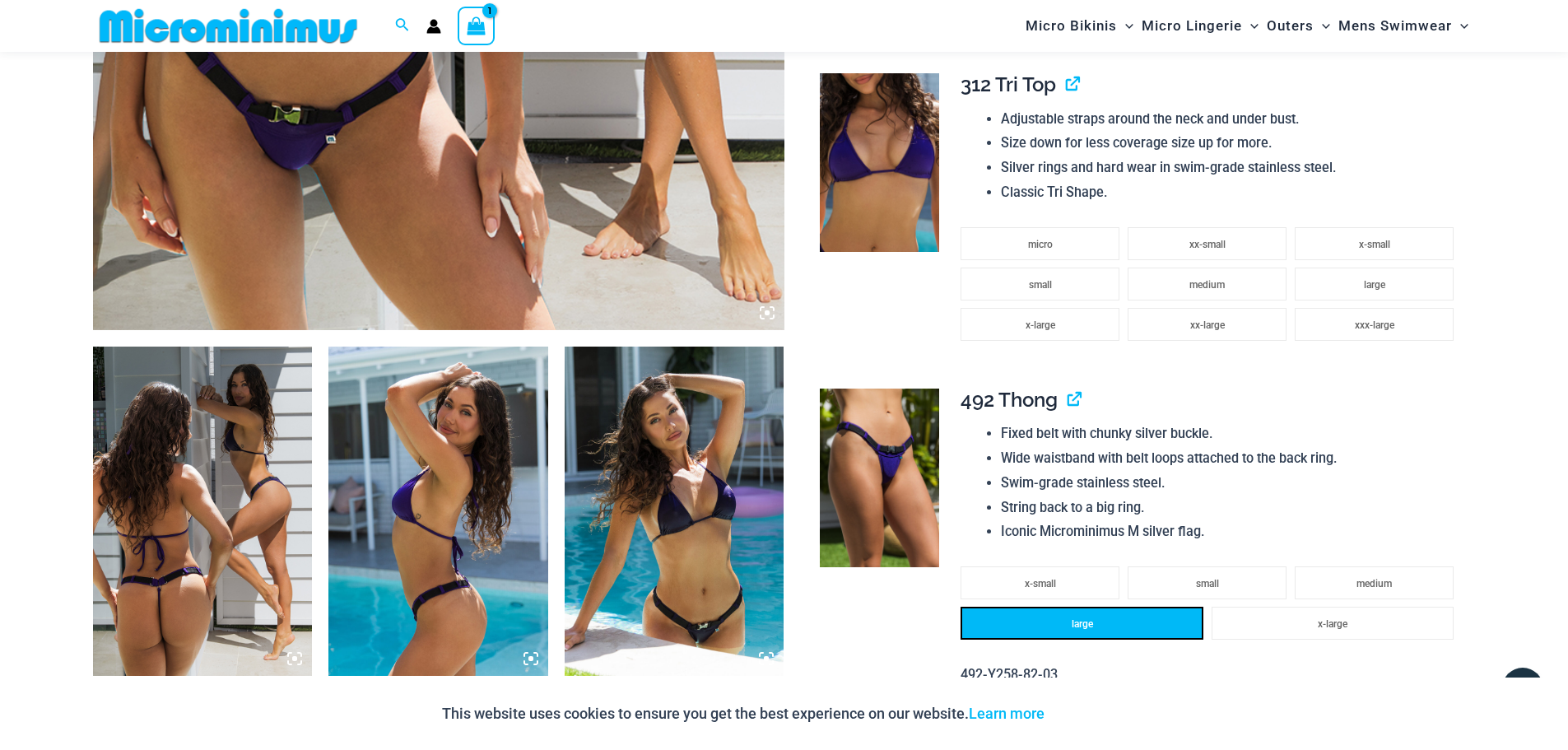
scroll to position [821, 0]
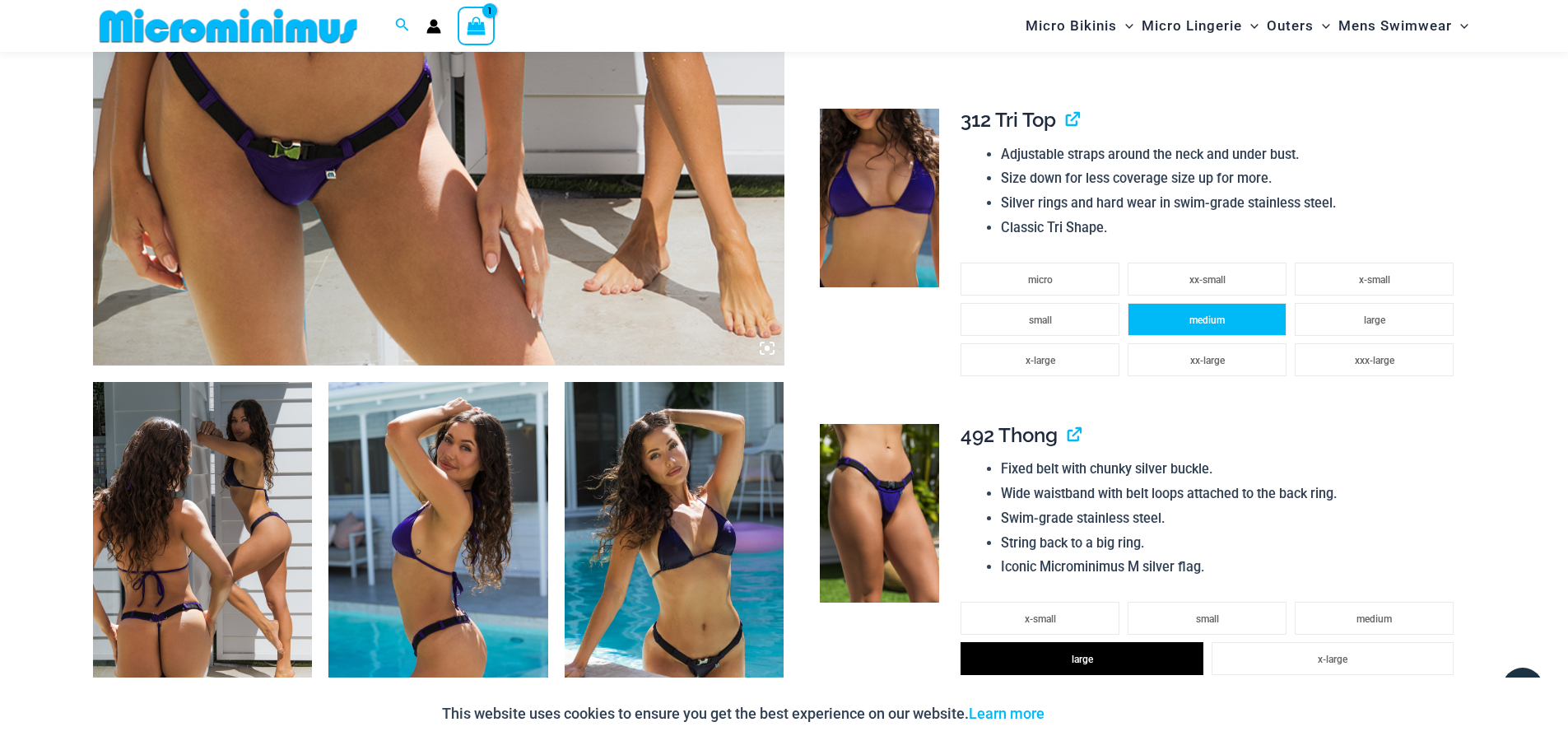
click at [1194, 320] on span "medium" at bounding box center [1207, 320] width 35 height 12
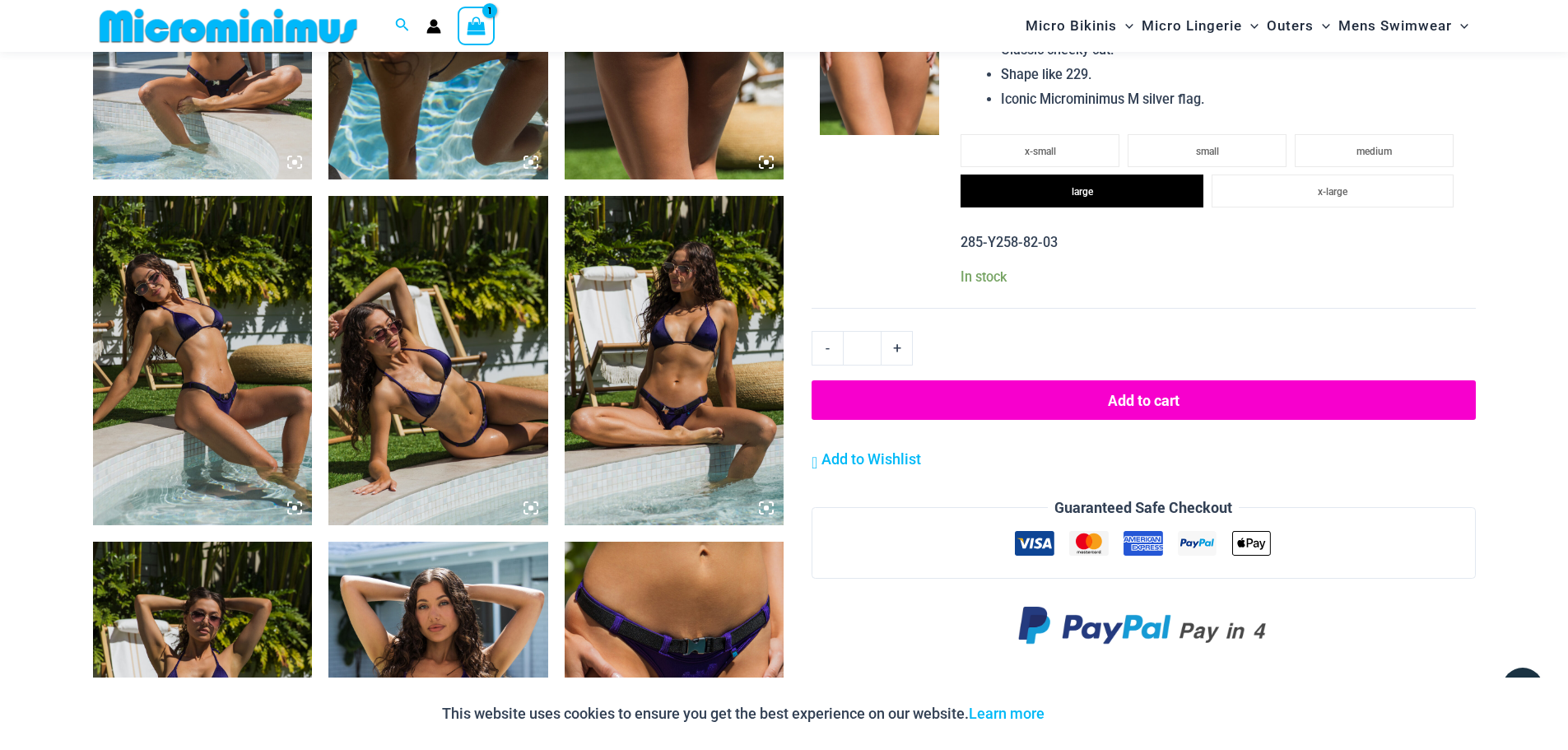
scroll to position [1726, 0]
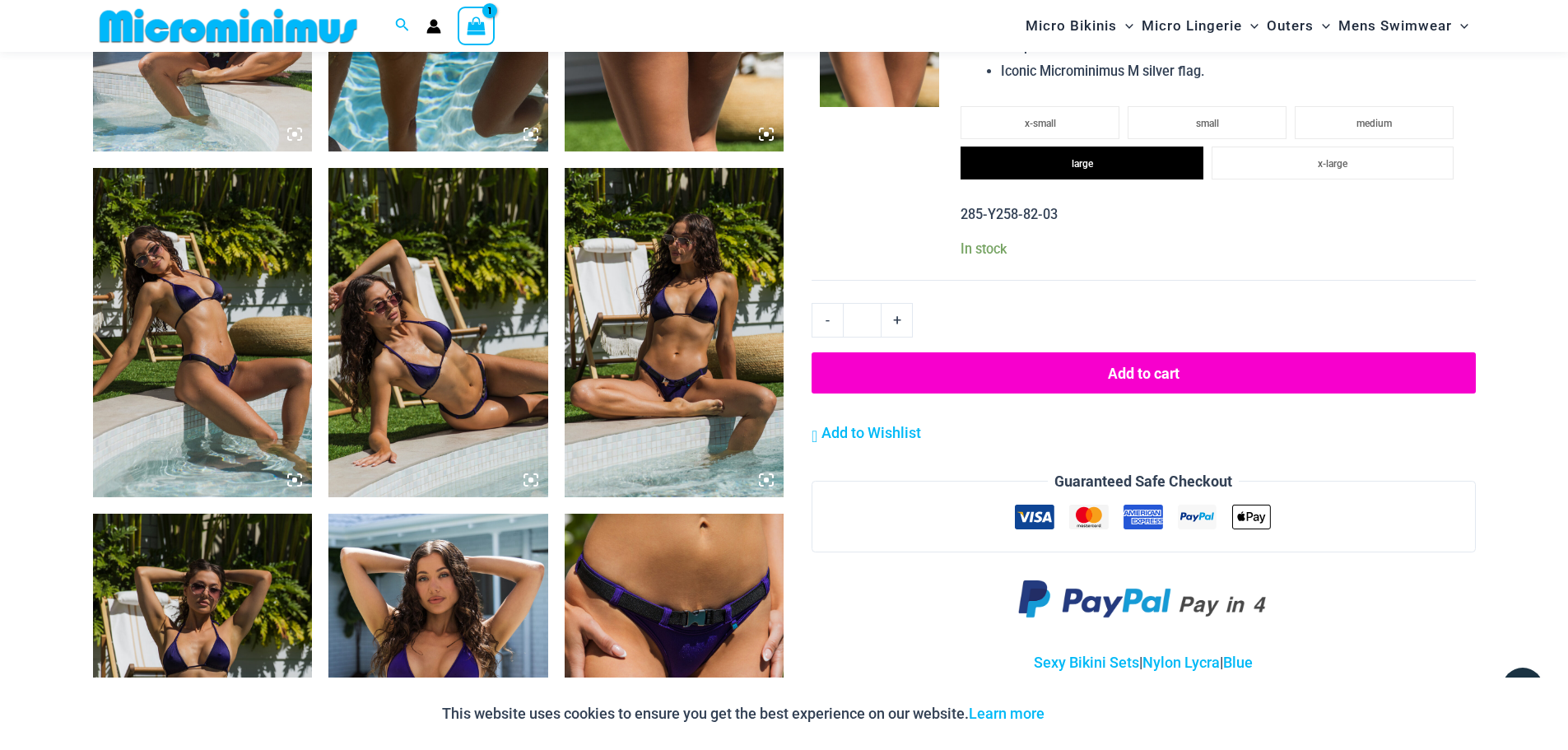
click at [1154, 362] on button "Add to cart" at bounding box center [1143, 372] width 663 height 41
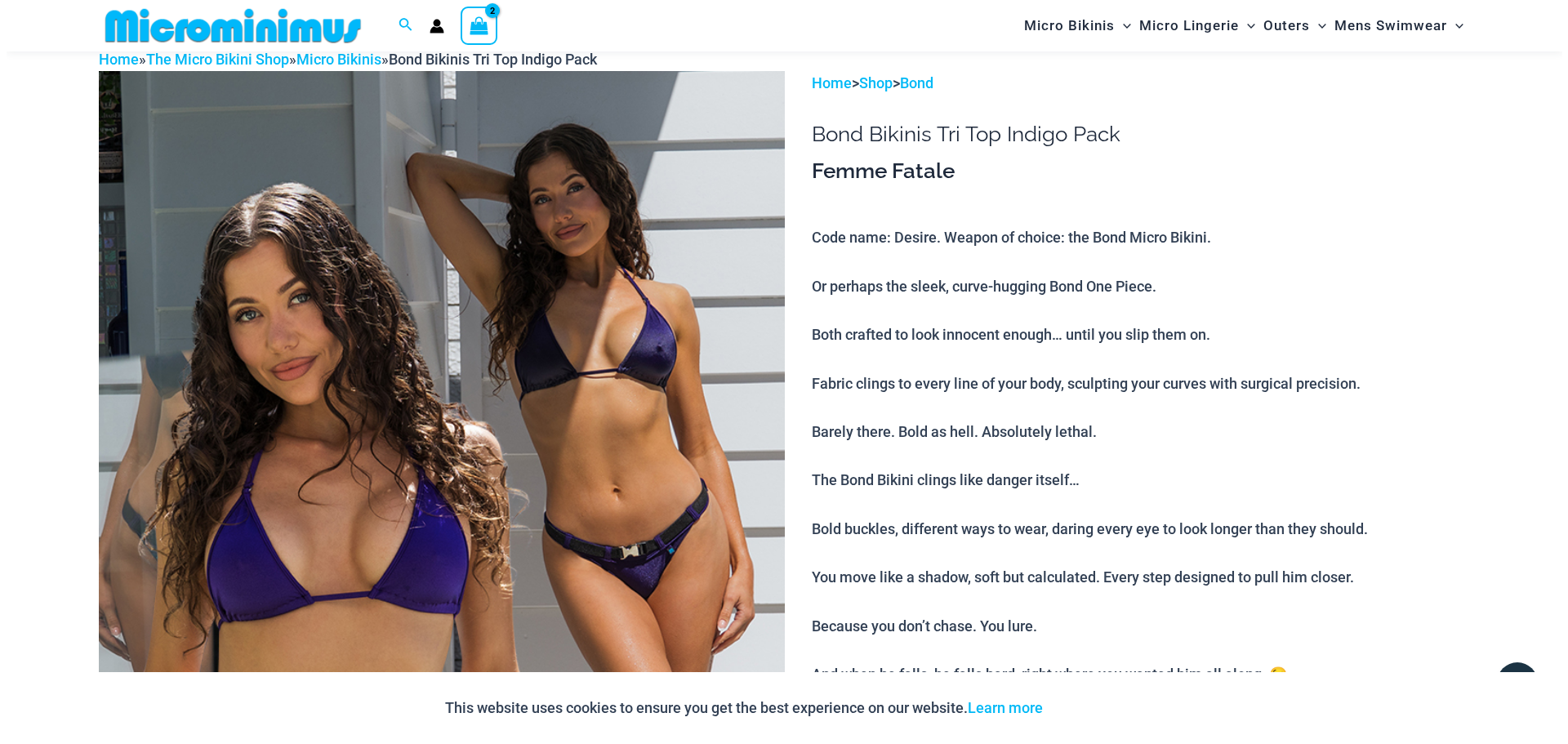
scroll to position [67, 0]
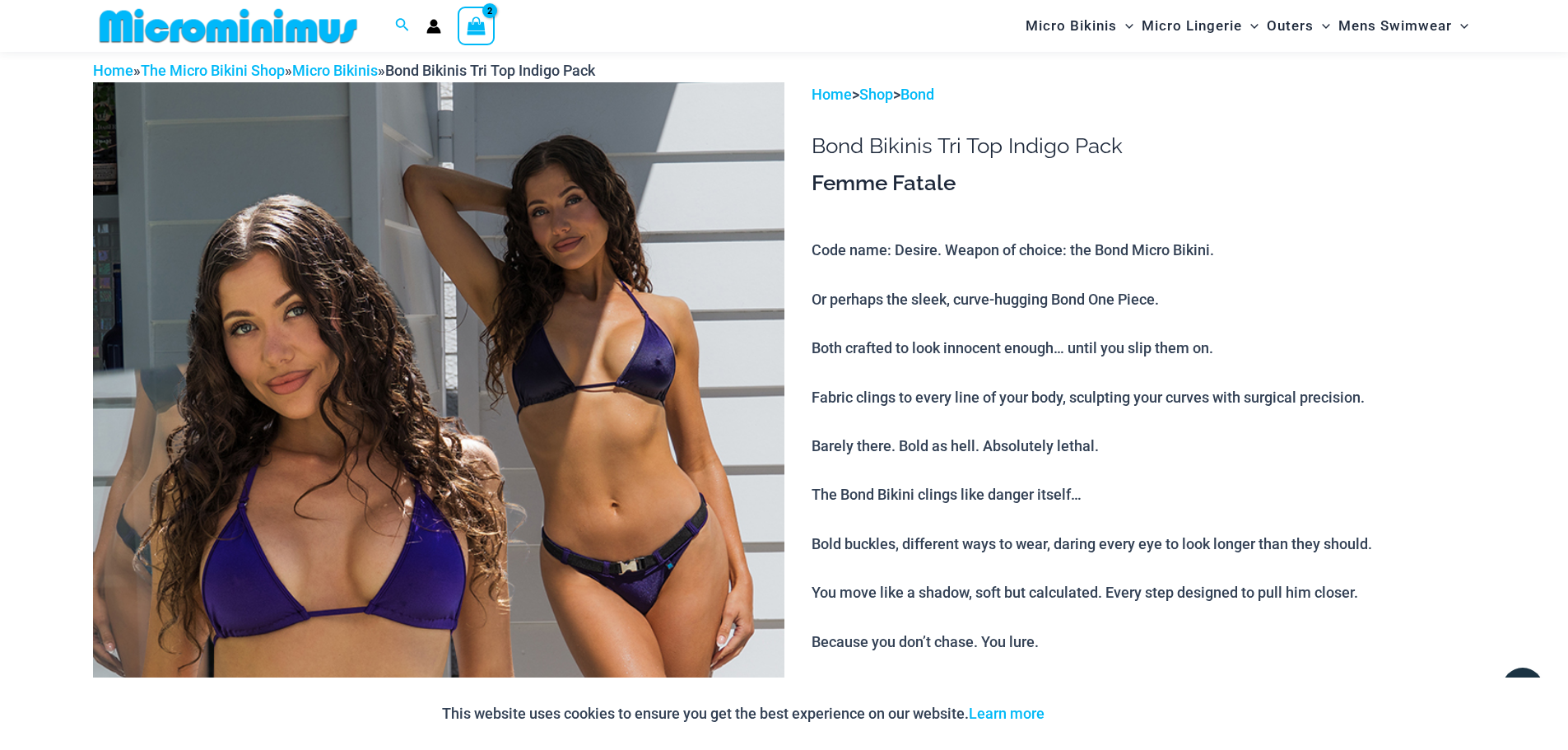
click at [484, 30] on icon "View Shopping Cart, 2 items" at bounding box center [475, 26] width 19 height 19
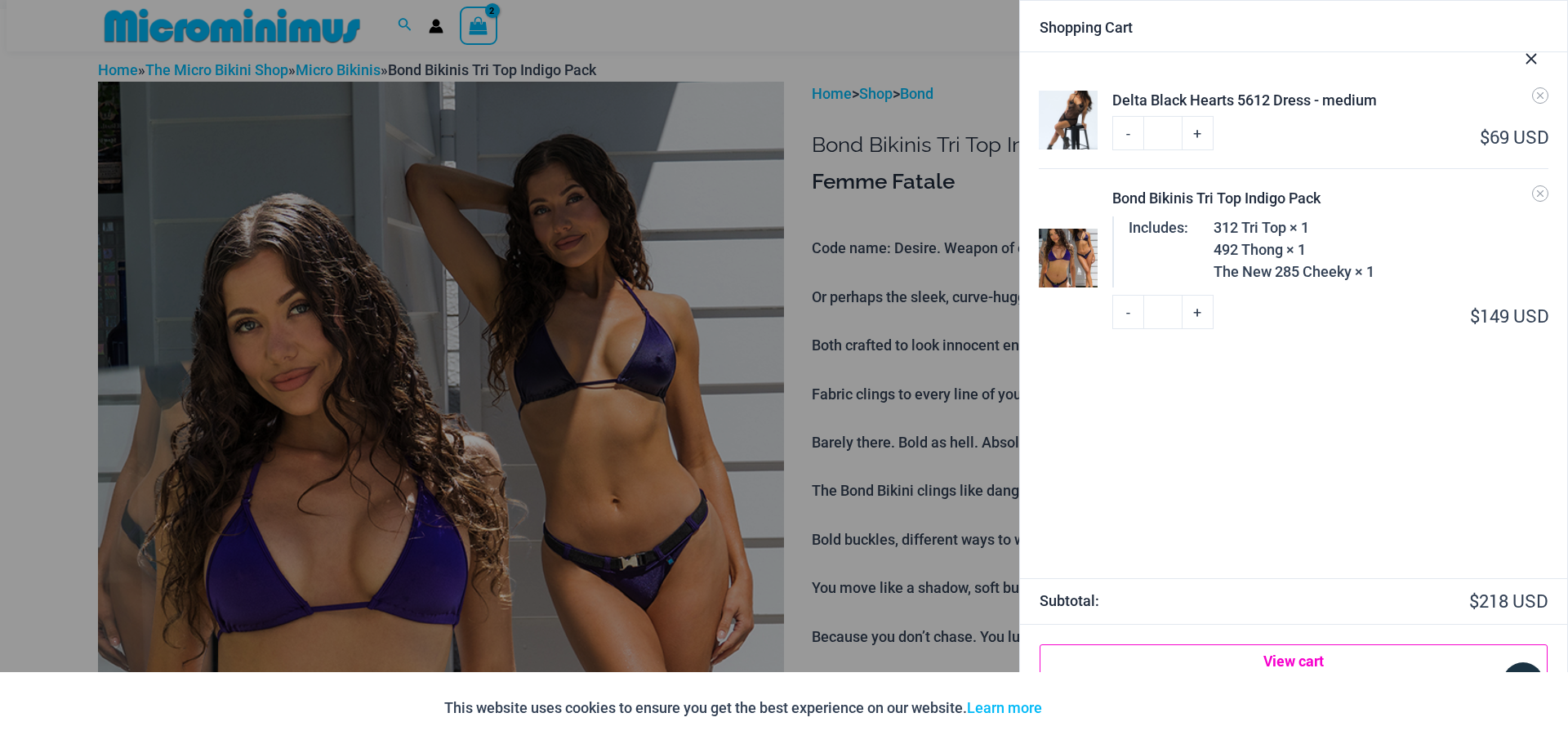
click at [1292, 655] on link "View cart" at bounding box center [1293, 660] width 508 height 33
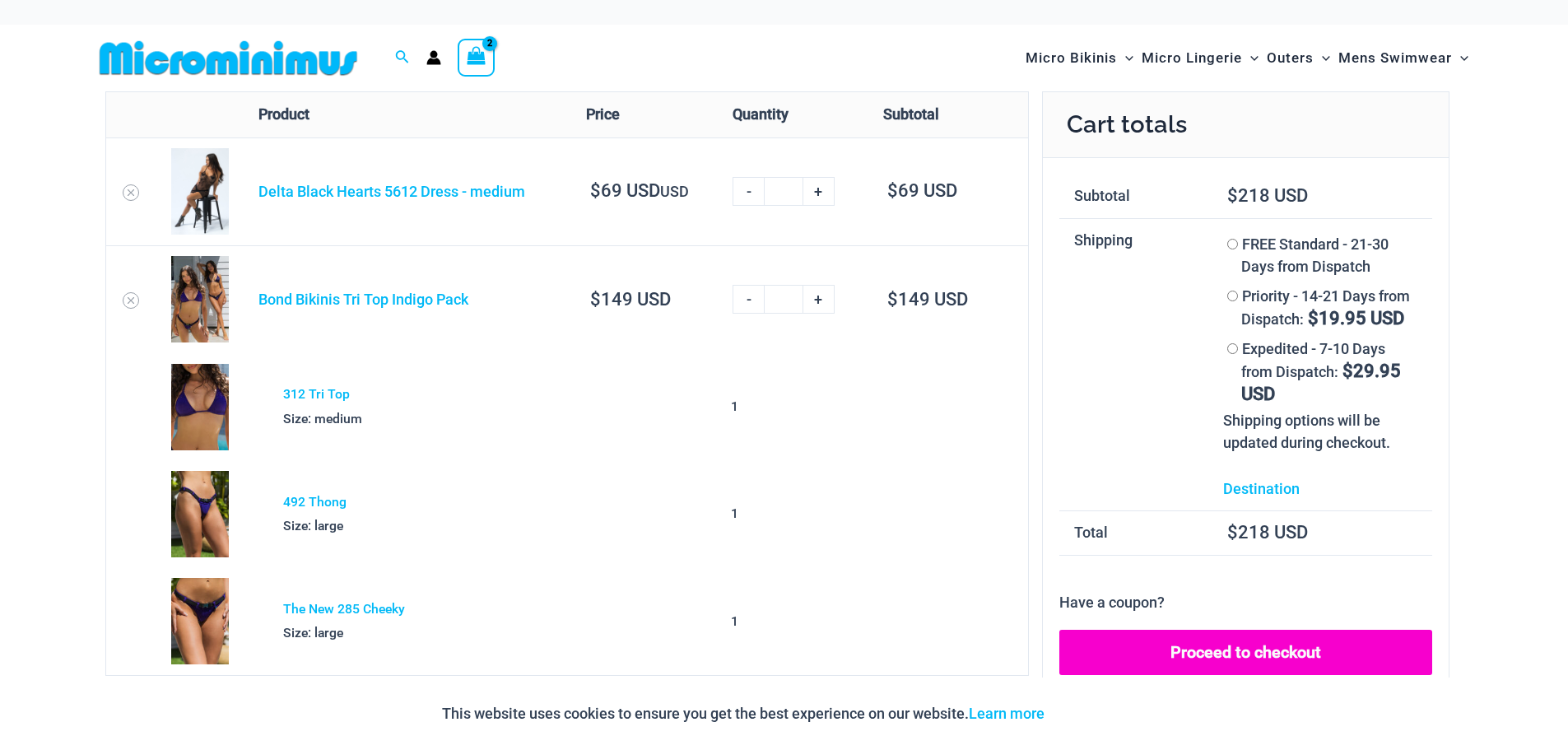
click at [1210, 648] on link "Proceed to checkout" at bounding box center [1246, 652] width 372 height 46
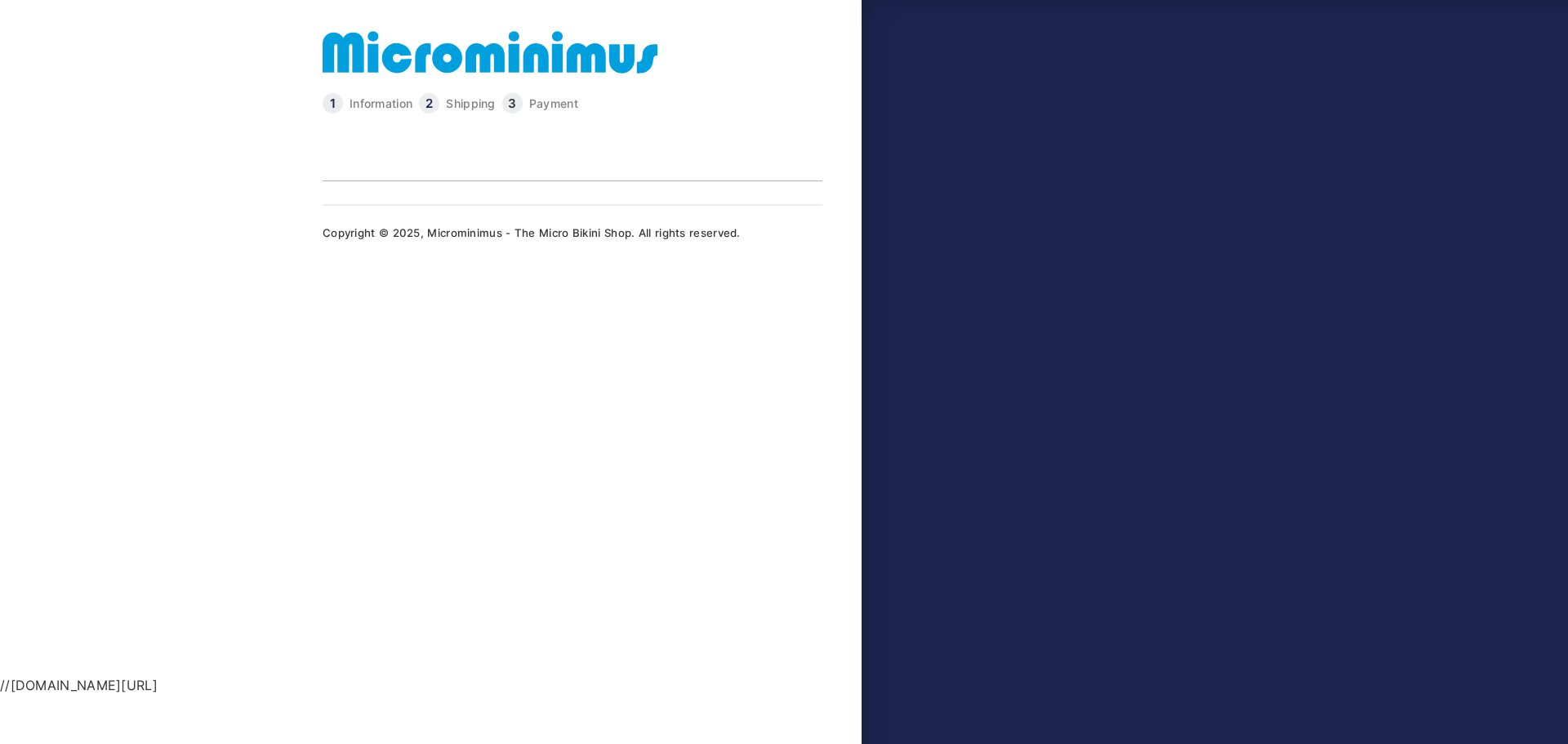
type input "**********"
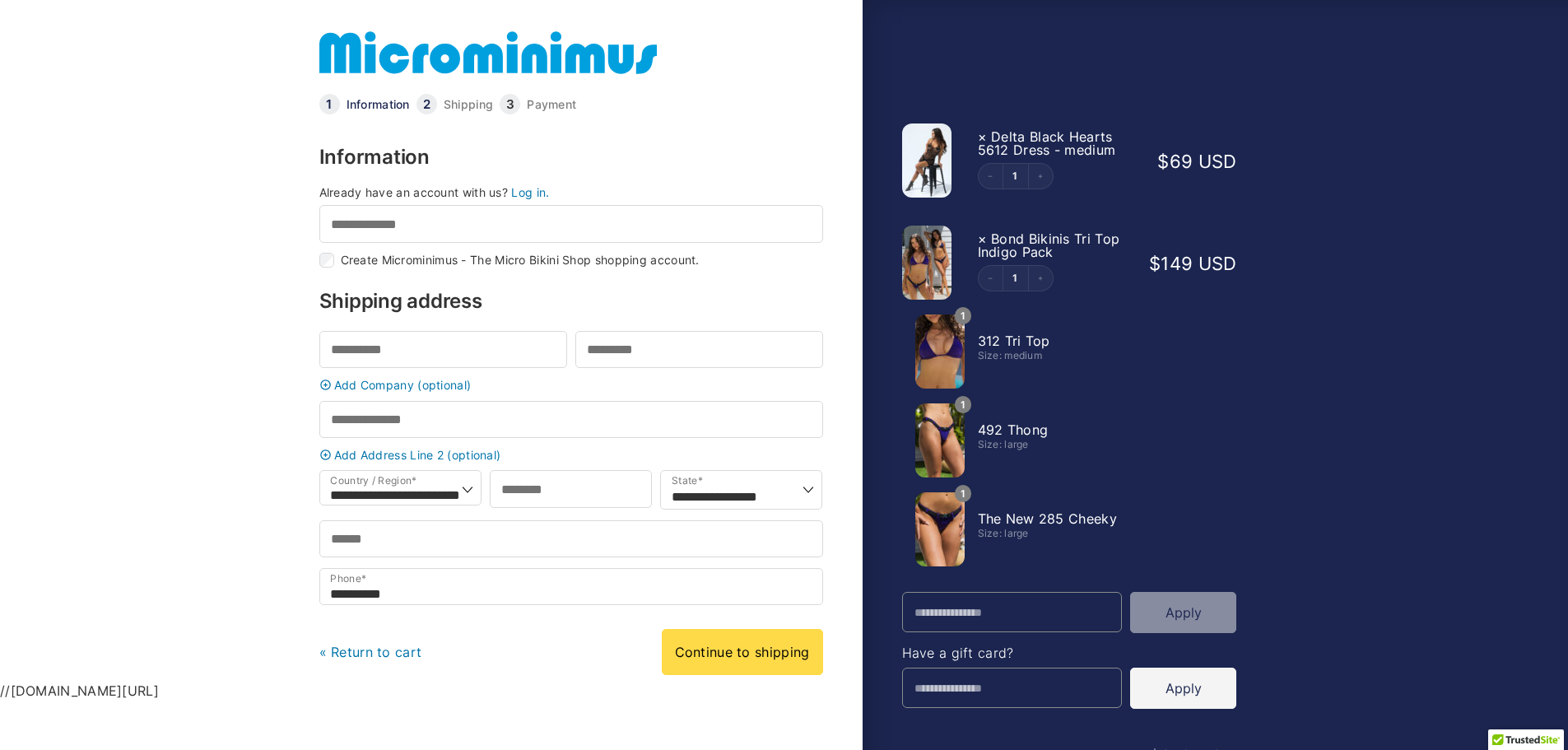
click at [531, 191] on link "Log in." at bounding box center [529, 192] width 38 height 14
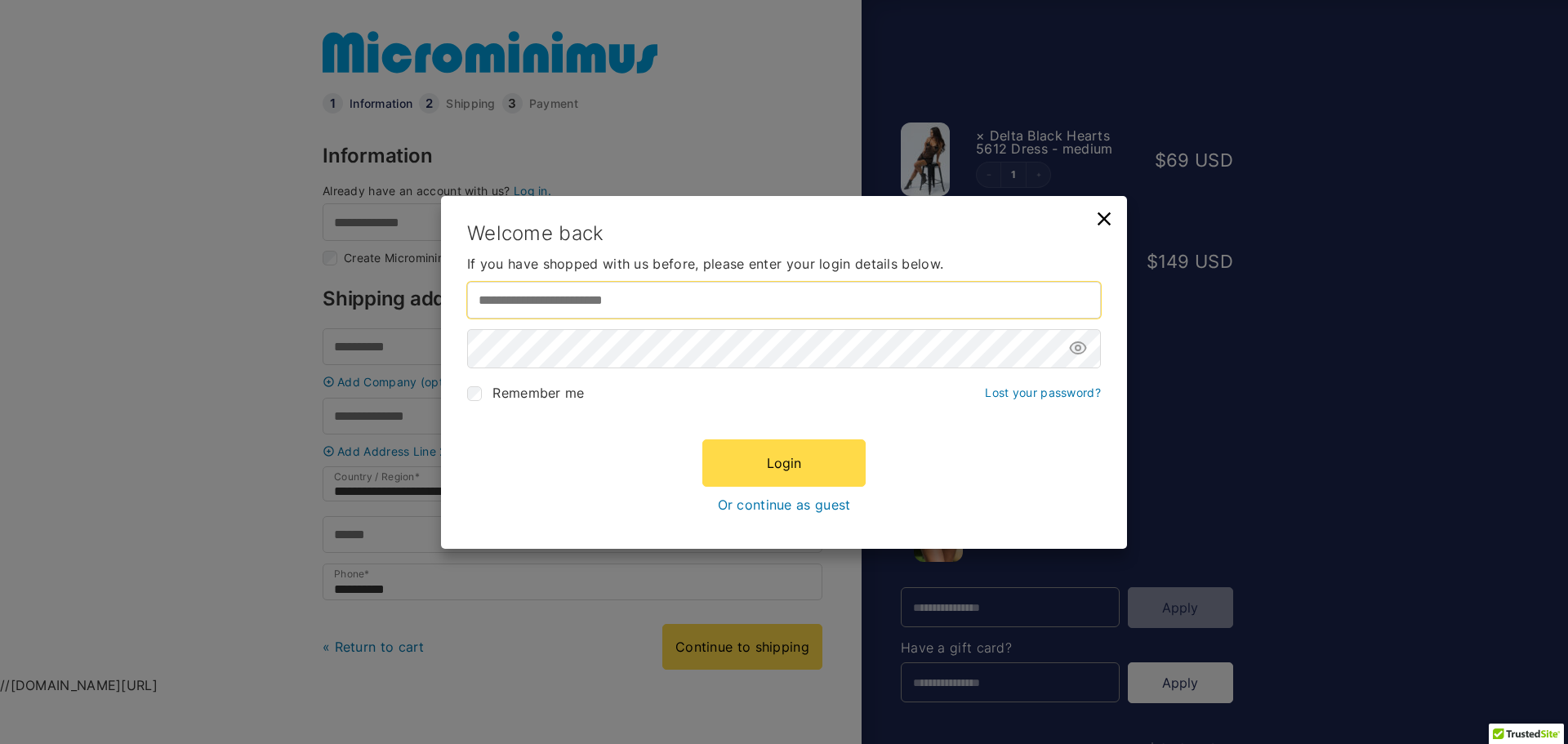
type input "**********"
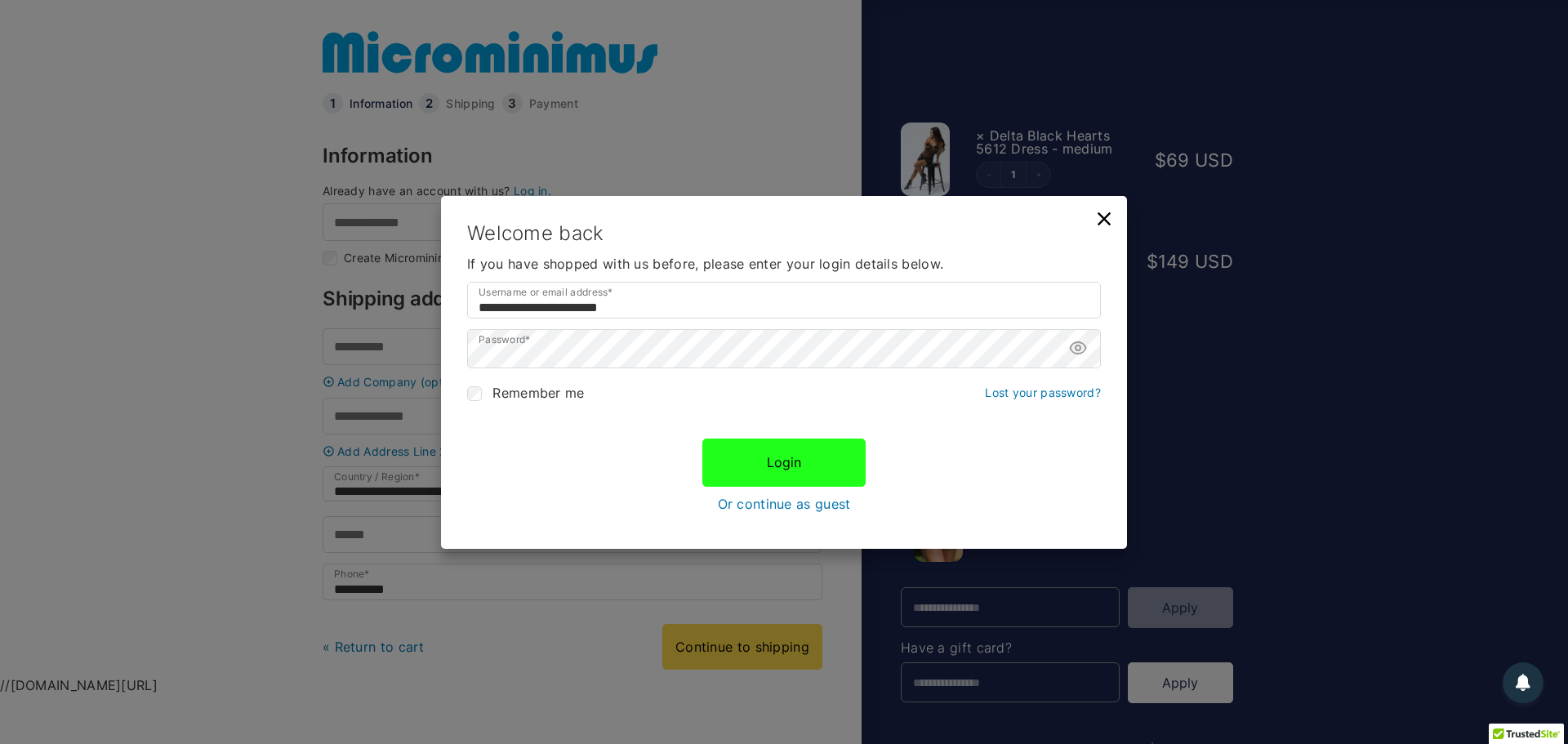
click at [825, 472] on button "Login" at bounding box center [784, 462] width 164 height 47
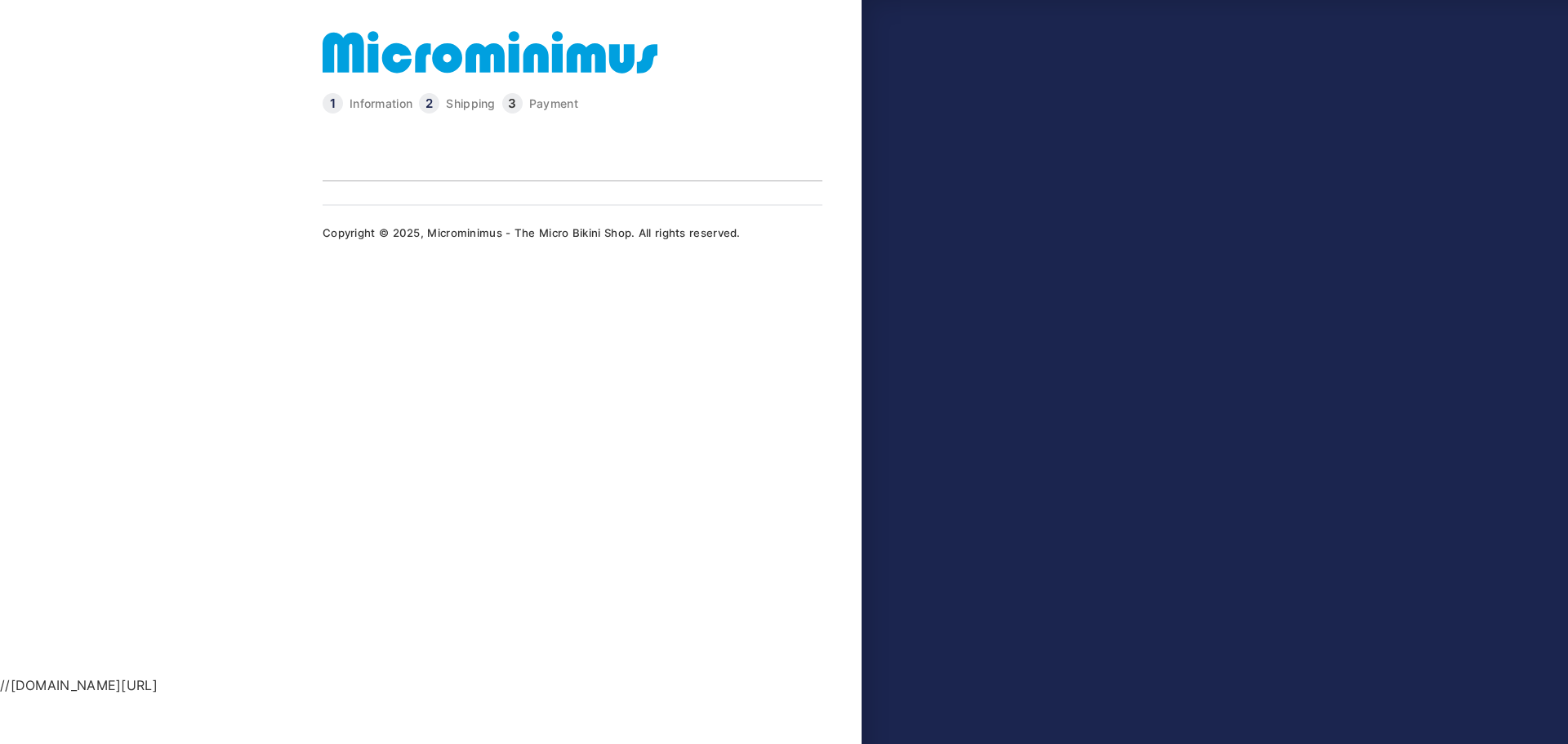
type input "**********"
select select "**"
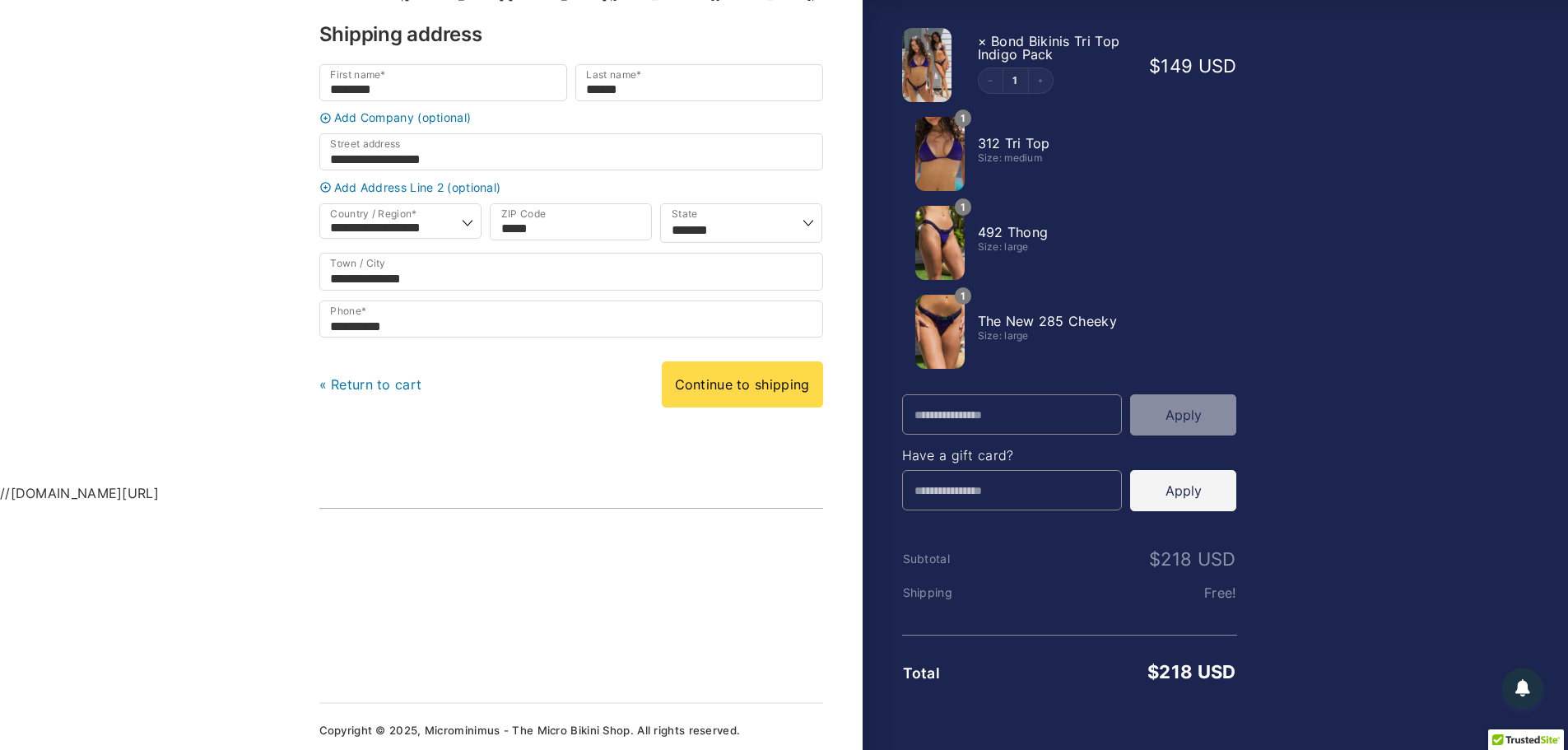
scroll to position [215, 0]
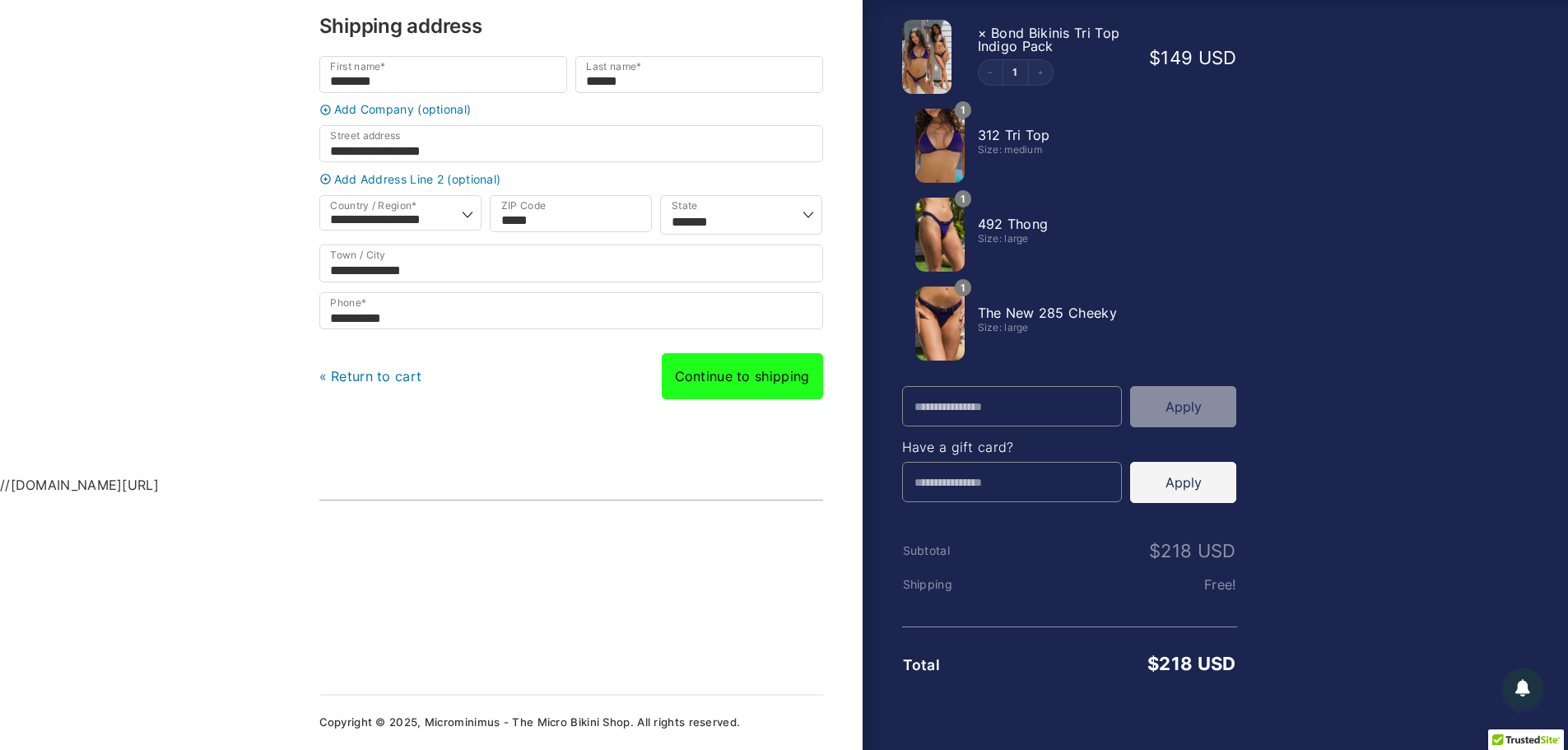
click at [747, 379] on link "Continue to shipping" at bounding box center [742, 376] width 161 height 46
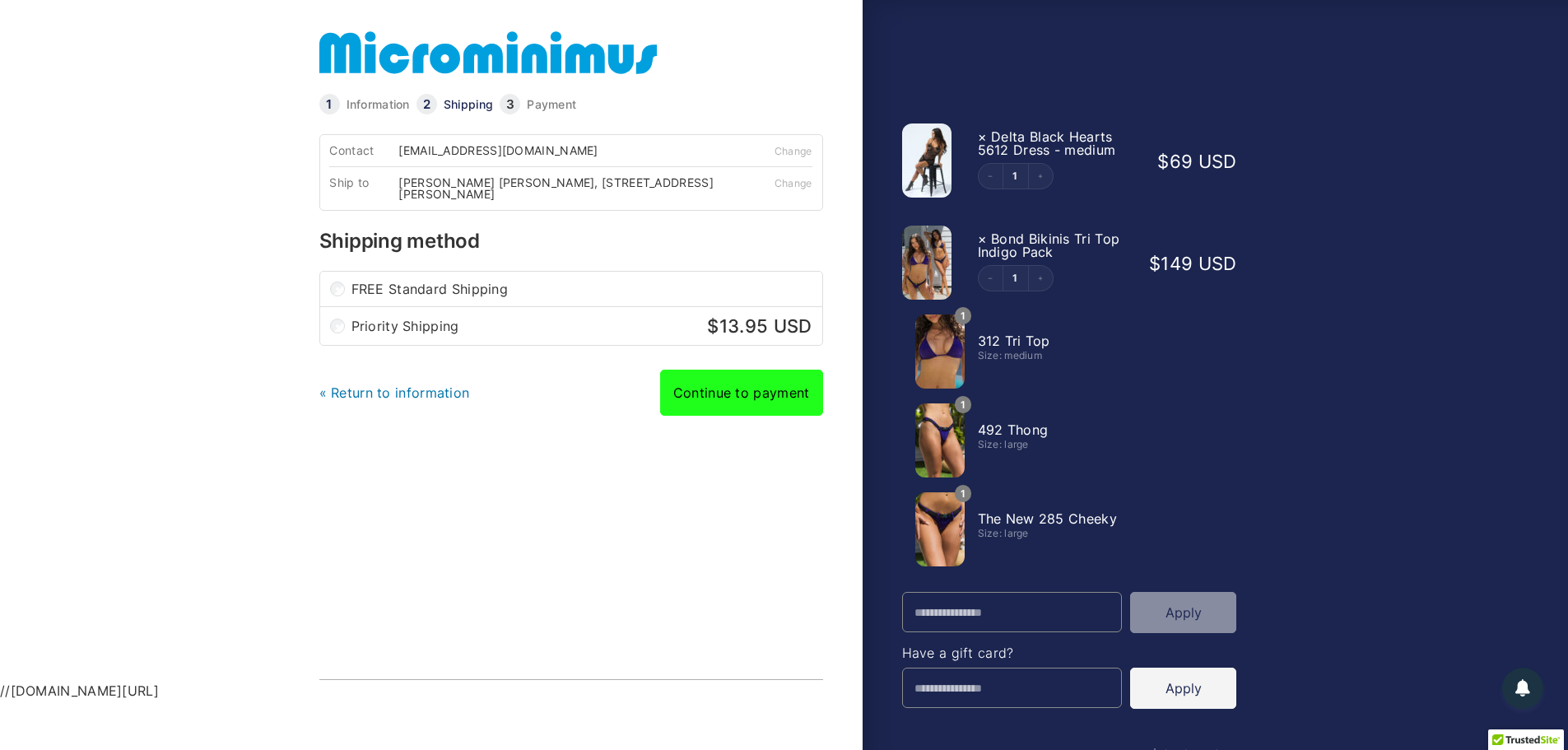
click at [751, 397] on link "Continue to payment" at bounding box center [741, 393] width 163 height 46
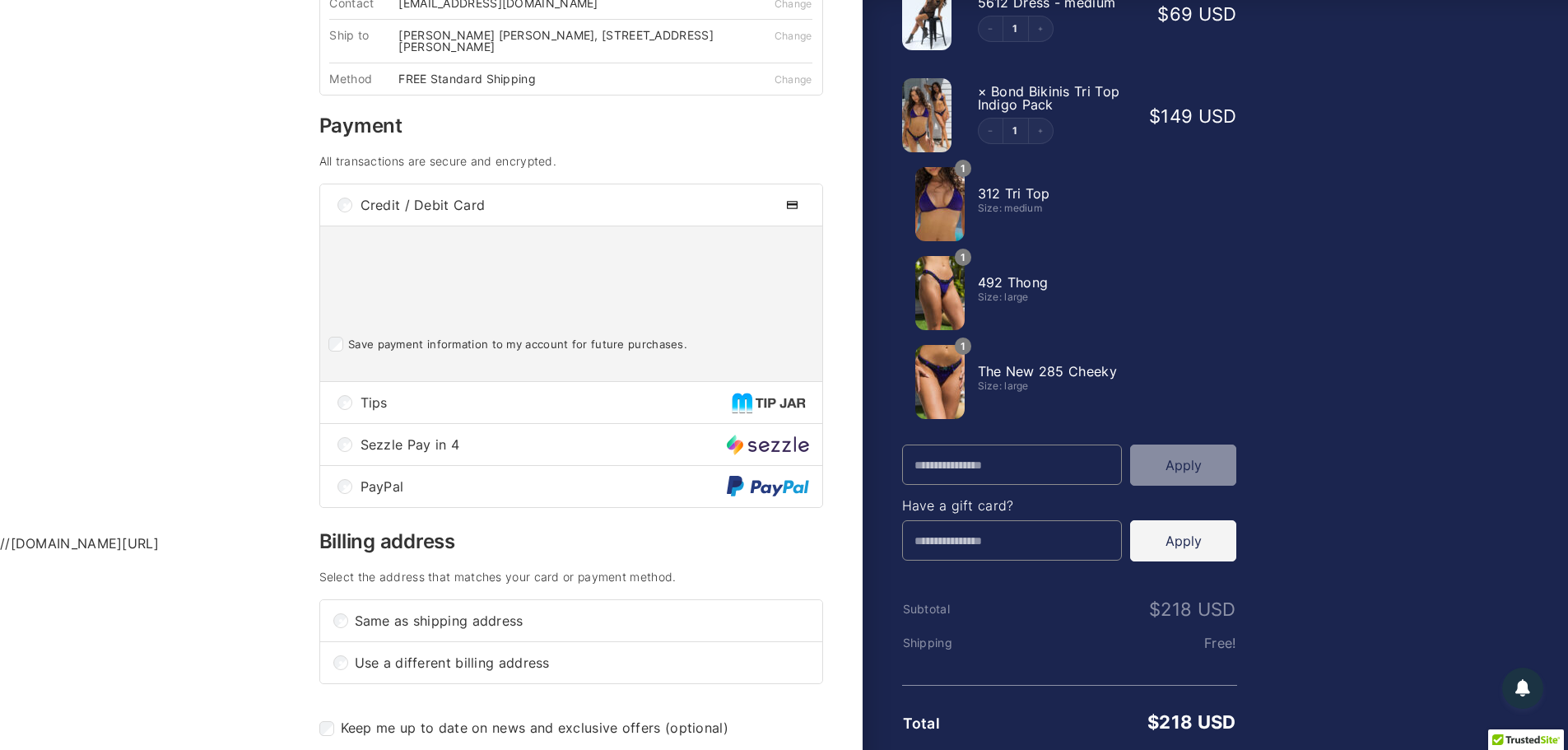
scroll to position [165, 0]
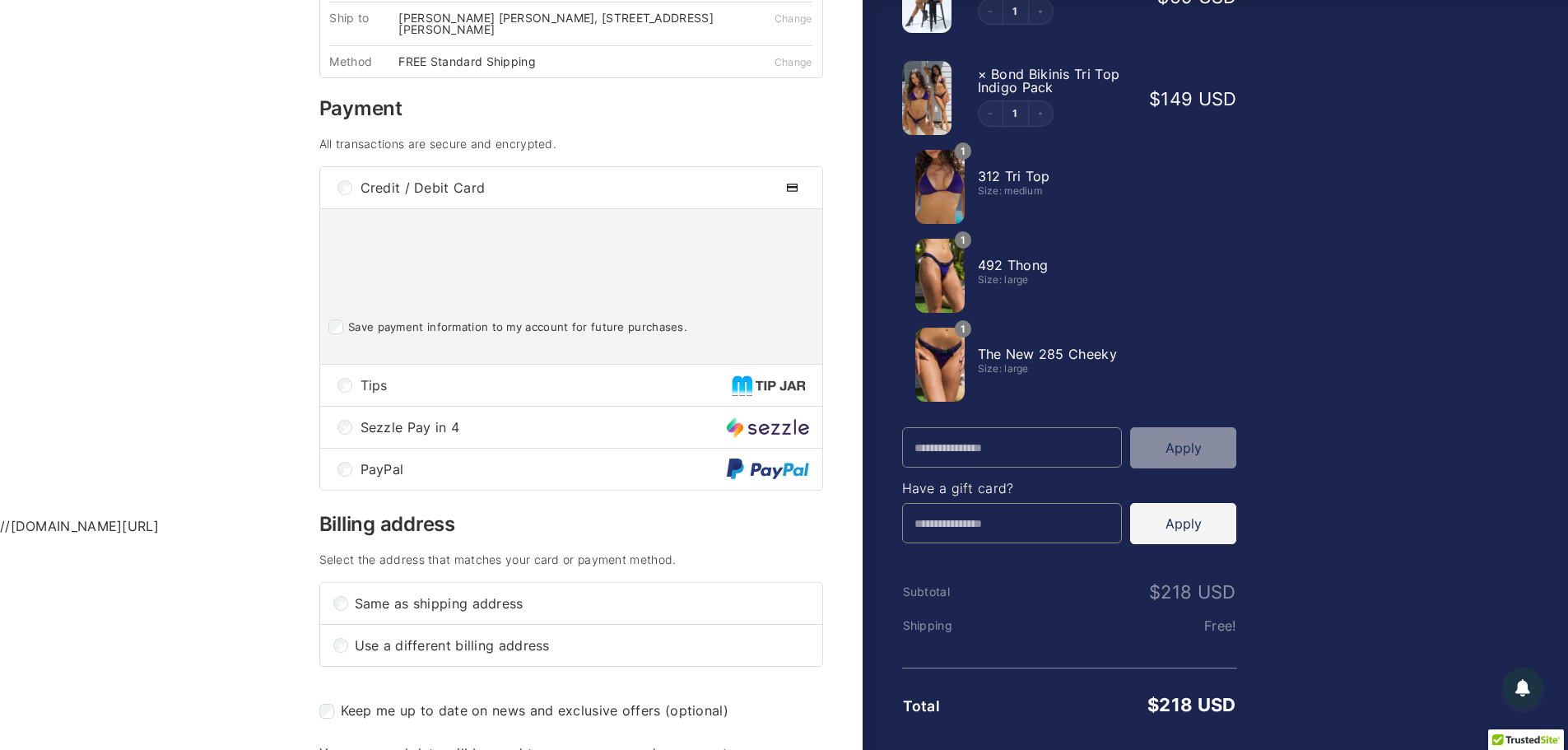
click at [352, 385] on div "Tips" at bounding box center [571, 385] width 502 height 41
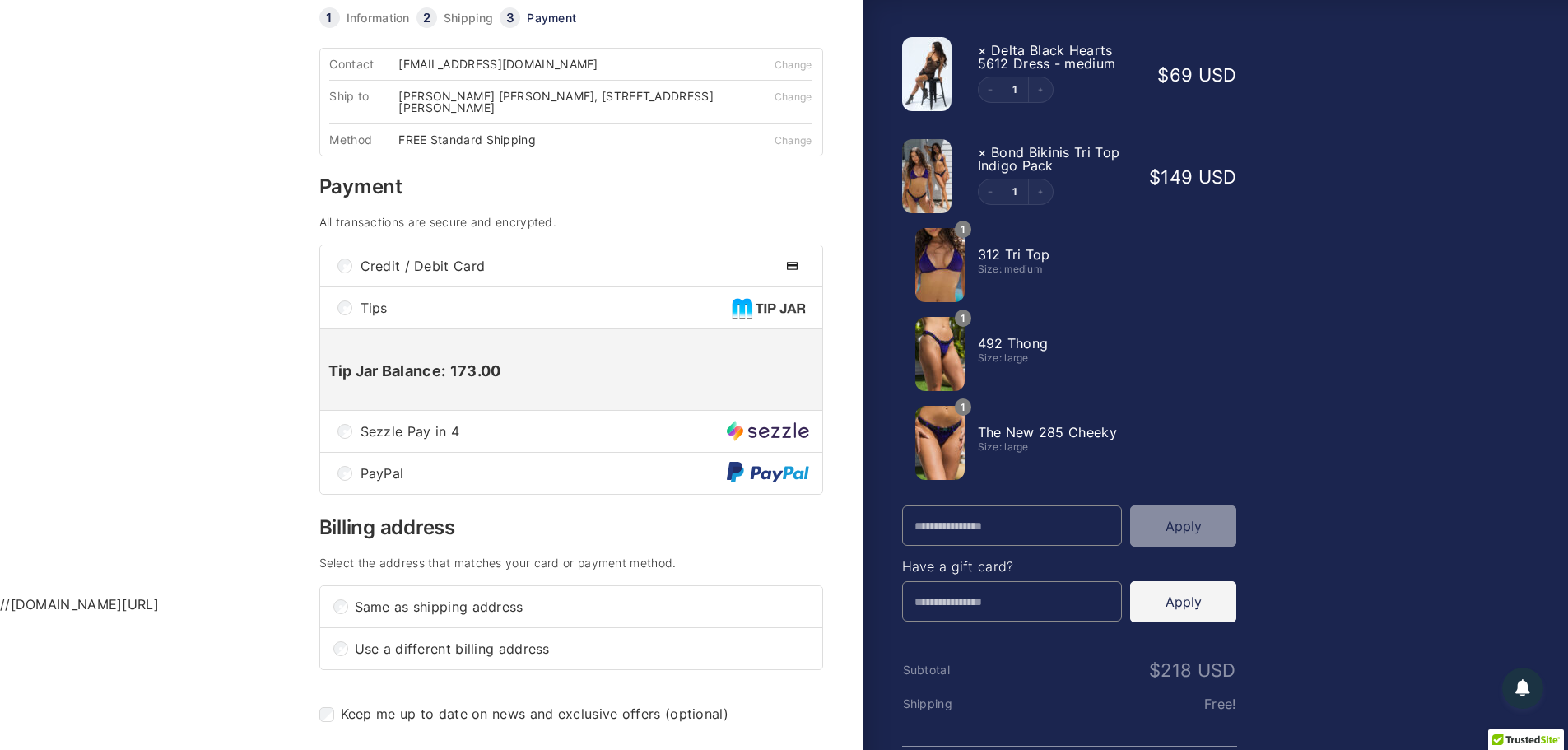
scroll to position [82, 0]
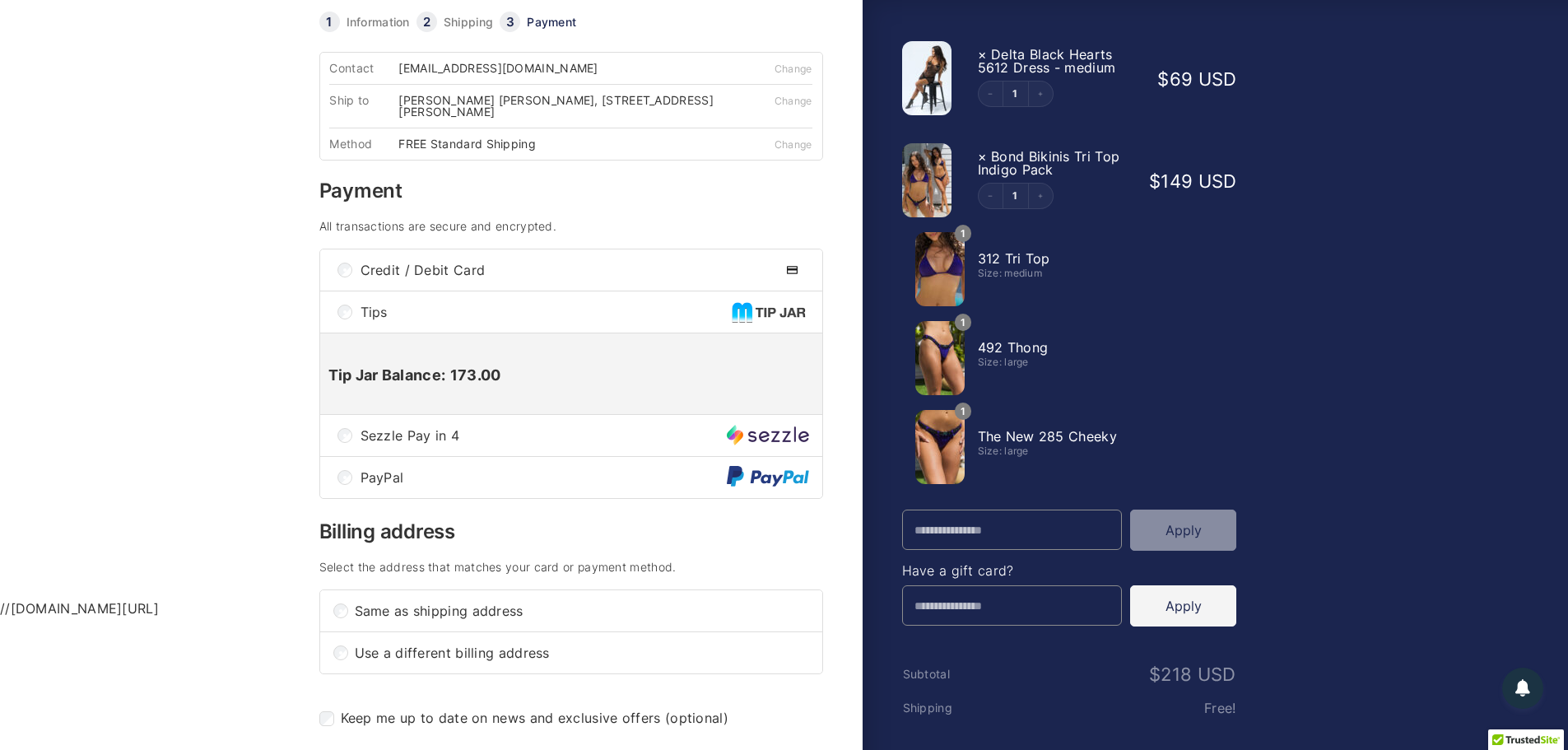
click at [449, 379] on p "Tip Jar Balance: 173.00" at bounding box center [571, 375] width 486 height 19
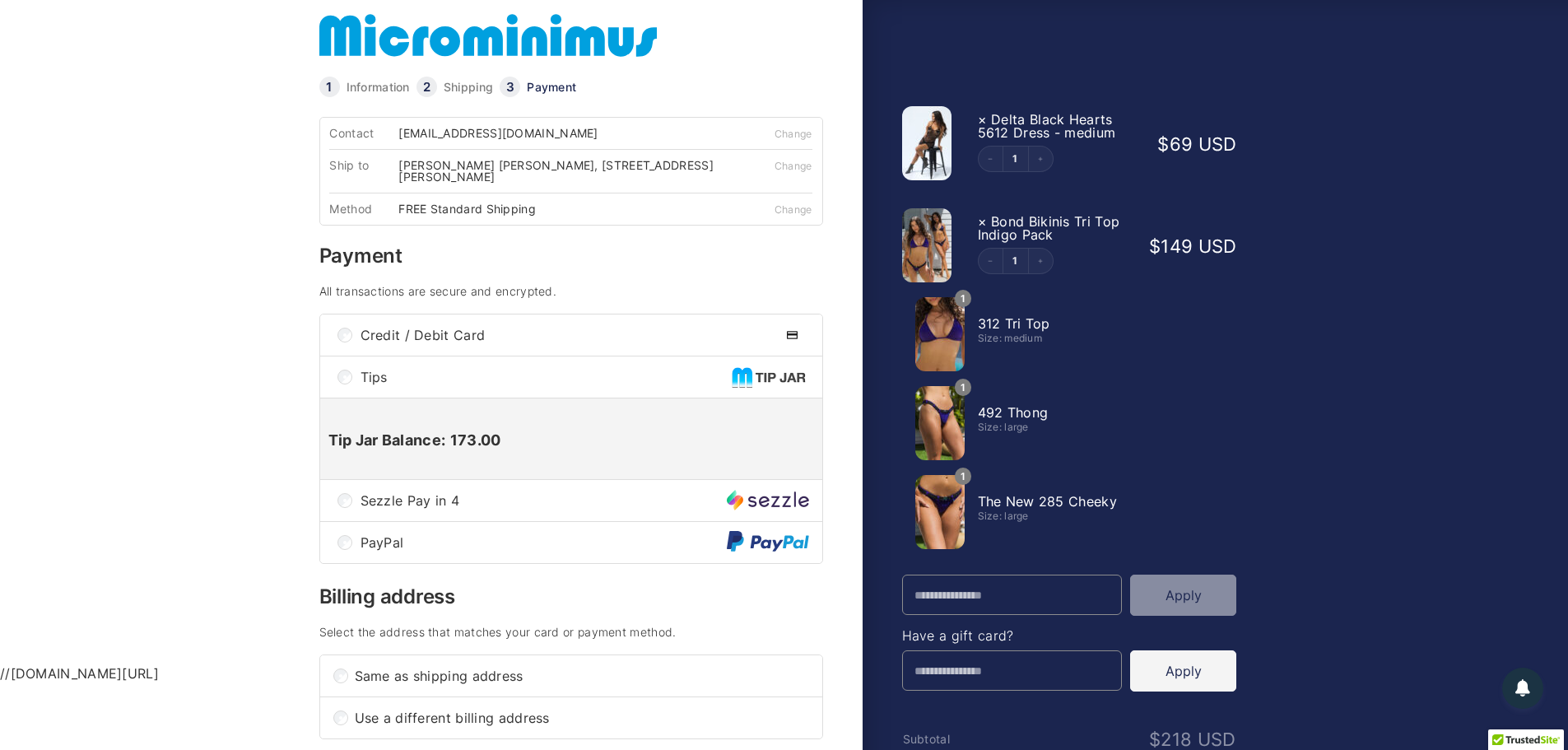
scroll to position [0, 0]
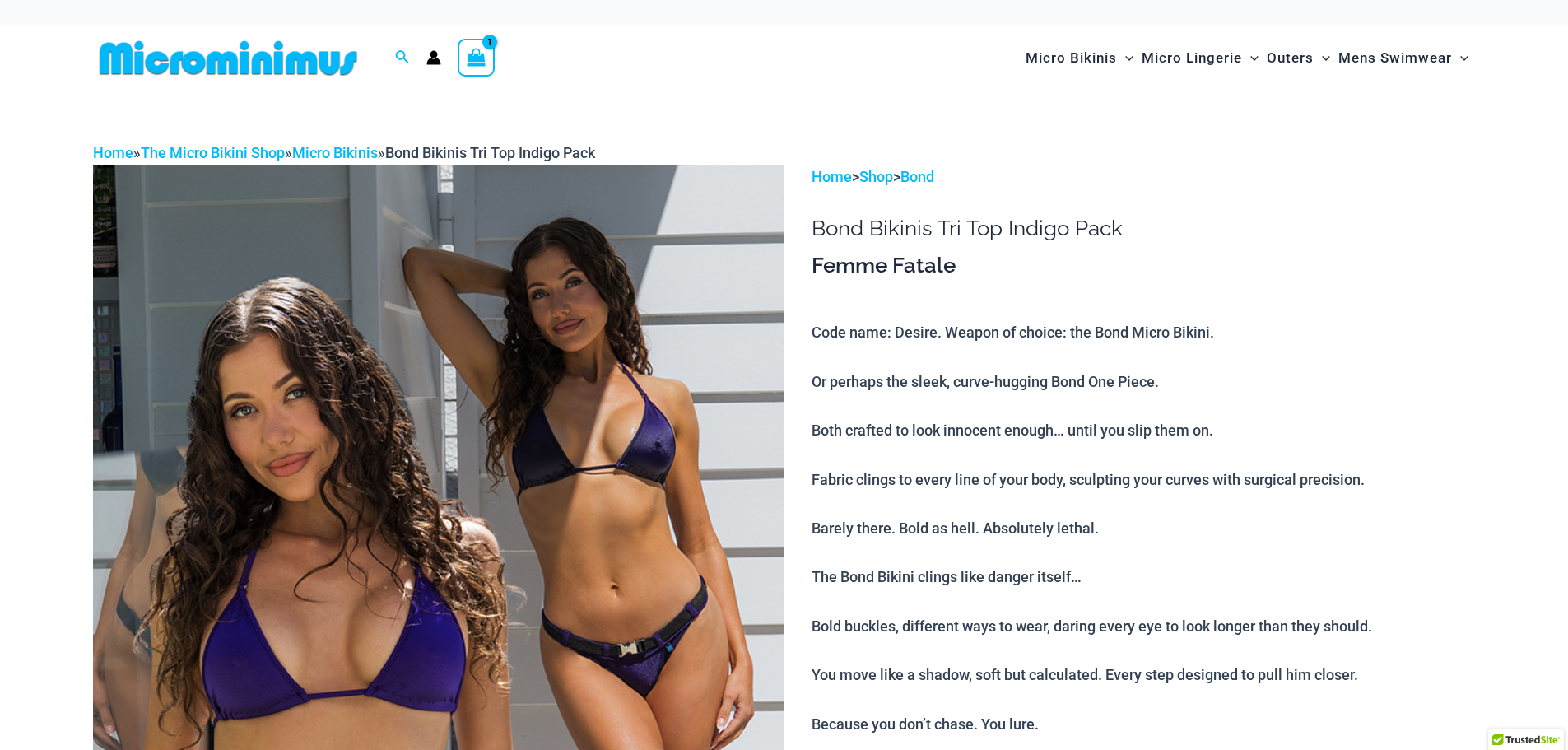
click at [1182, 53] on span "Micro Lingerie" at bounding box center [1191, 58] width 100 height 42
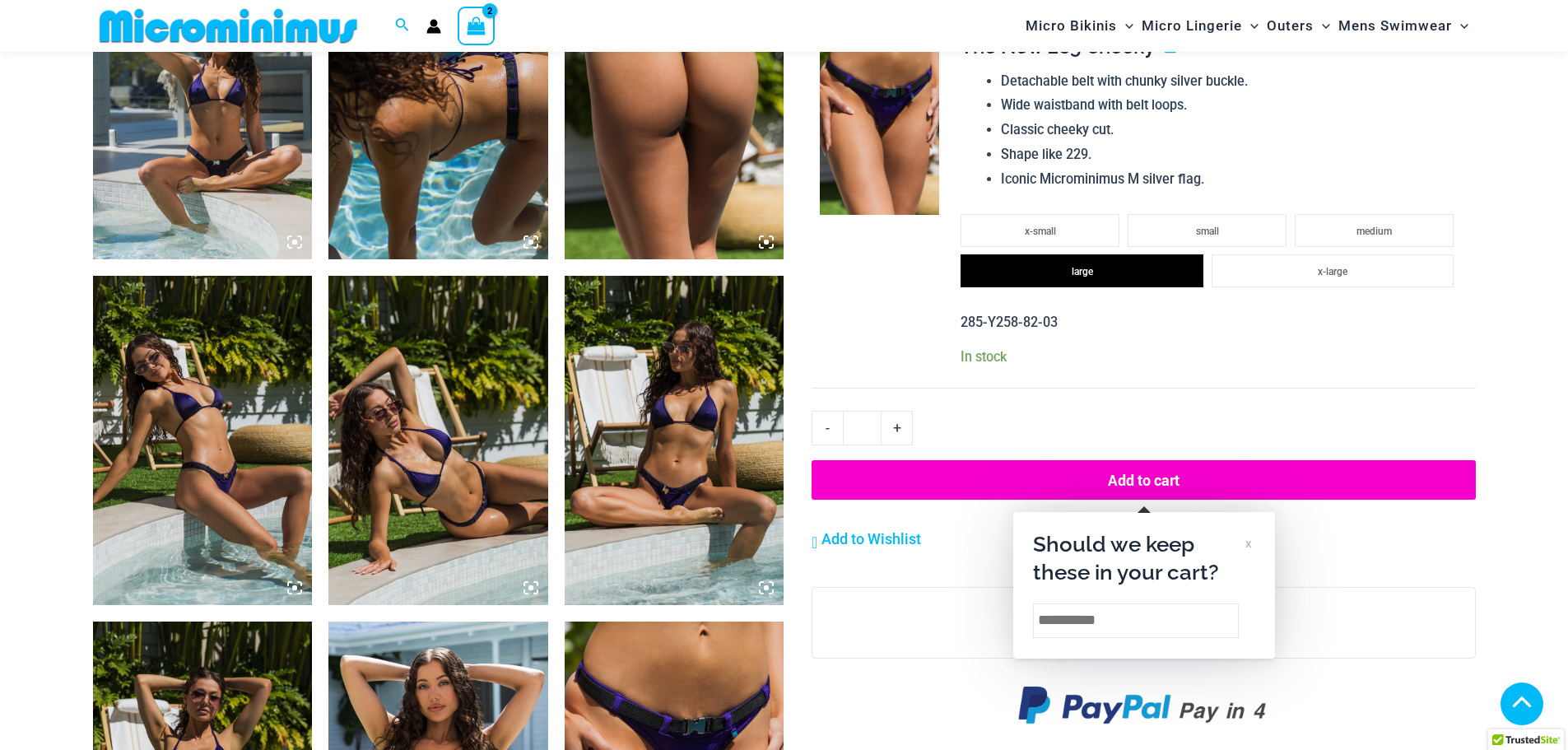
scroll to position [1621, 0]
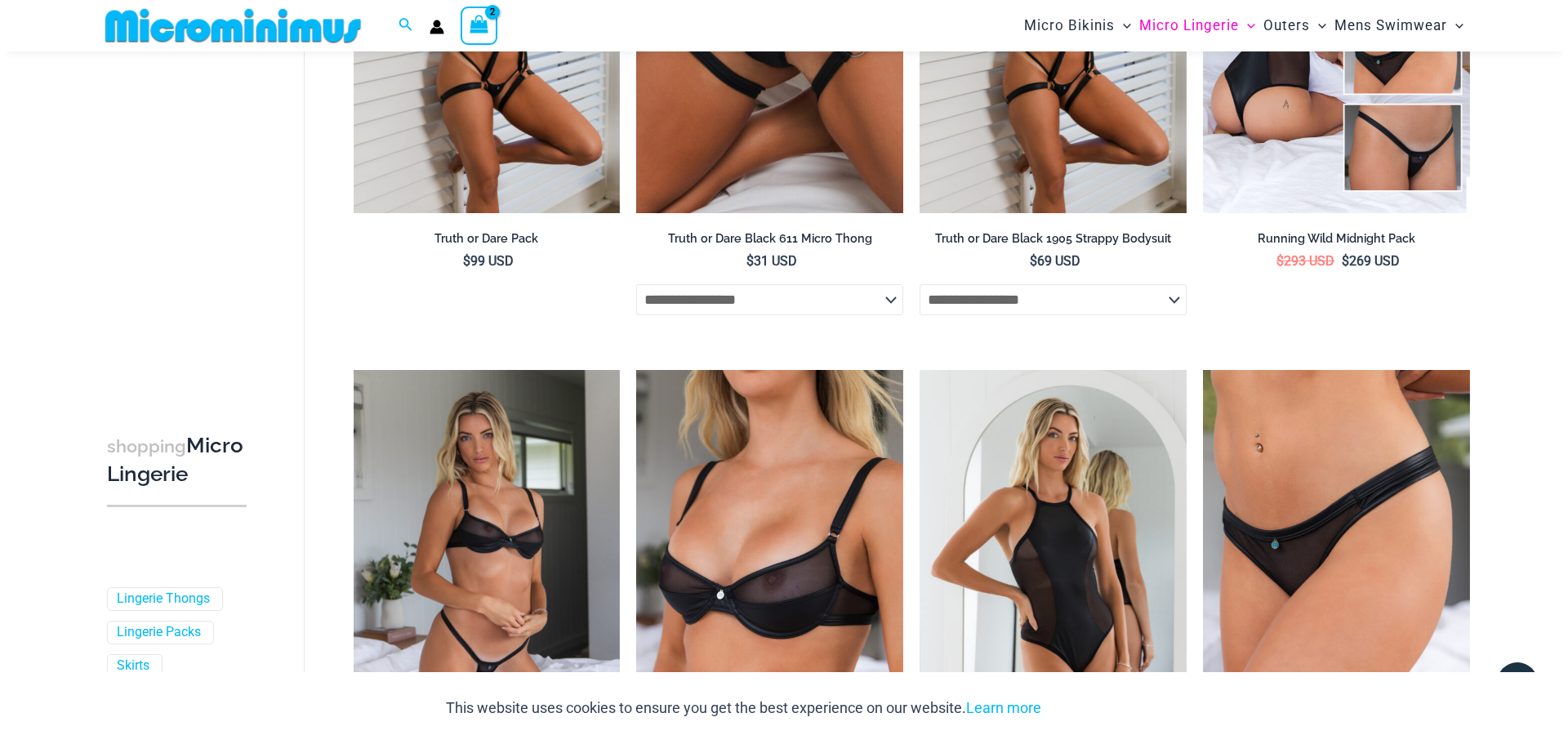
scroll to position [1535, 0]
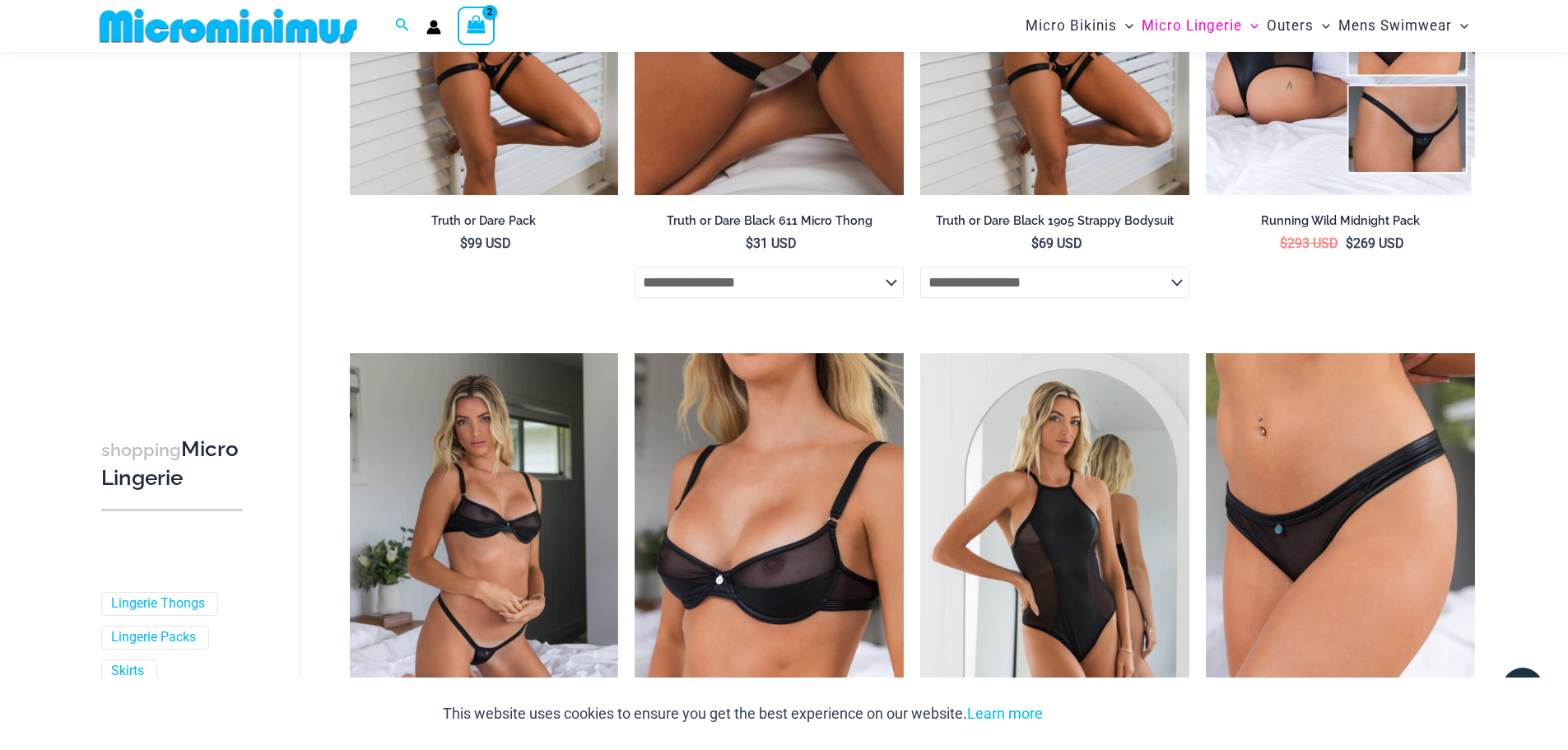
click at [459, 27] on div "View Shopping Cart, 2 items" at bounding box center [476, 25] width 38 height 38
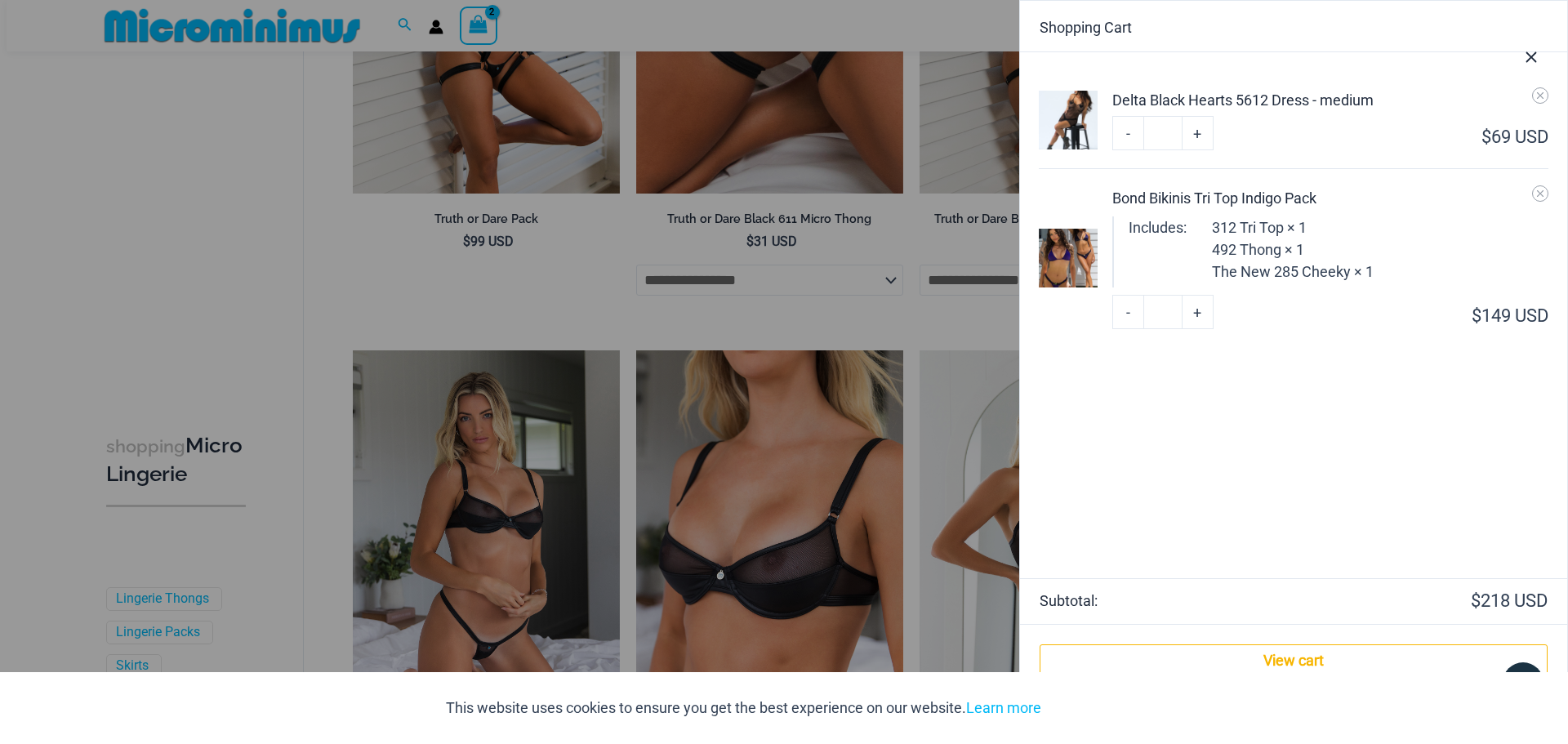
click at [1312, 675] on div "This website uses cookies to ensure you get the best experience on our website.…" at bounding box center [784, 708] width 1568 height 72
click at [1307, 662] on link "View cart" at bounding box center [1293, 660] width 508 height 33
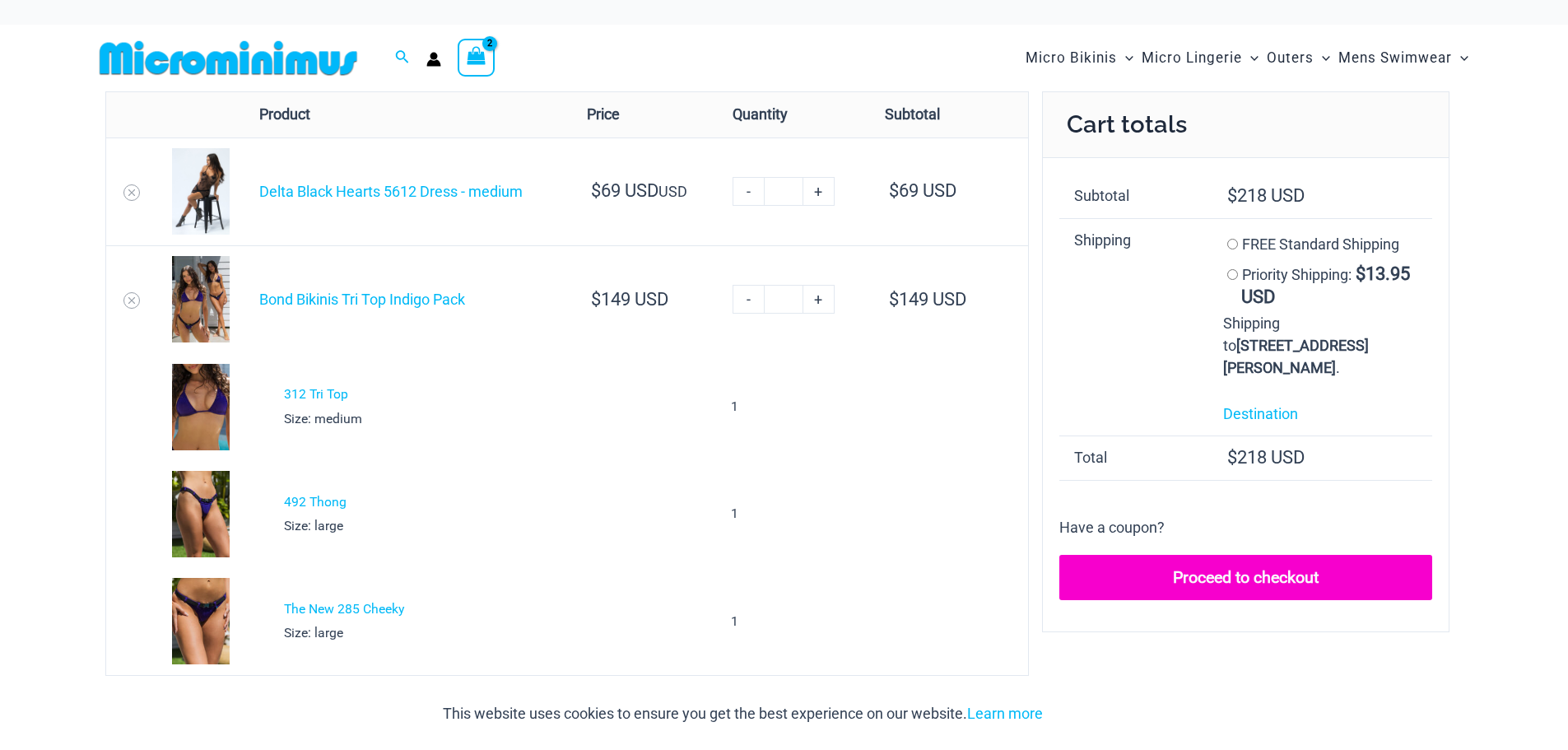
click at [1254, 576] on link "Proceed to checkout" at bounding box center [1246, 578] width 372 height 46
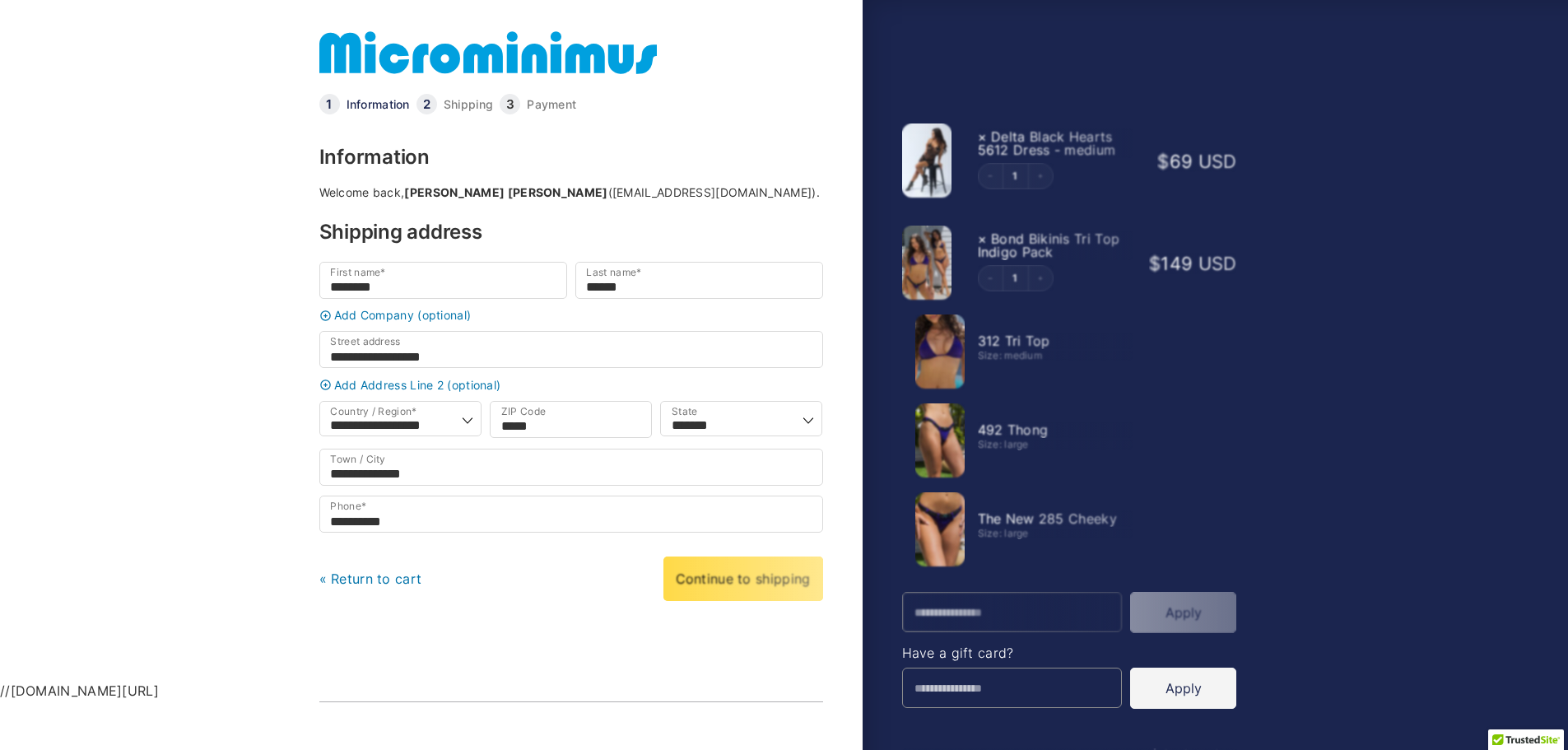
select select "**"
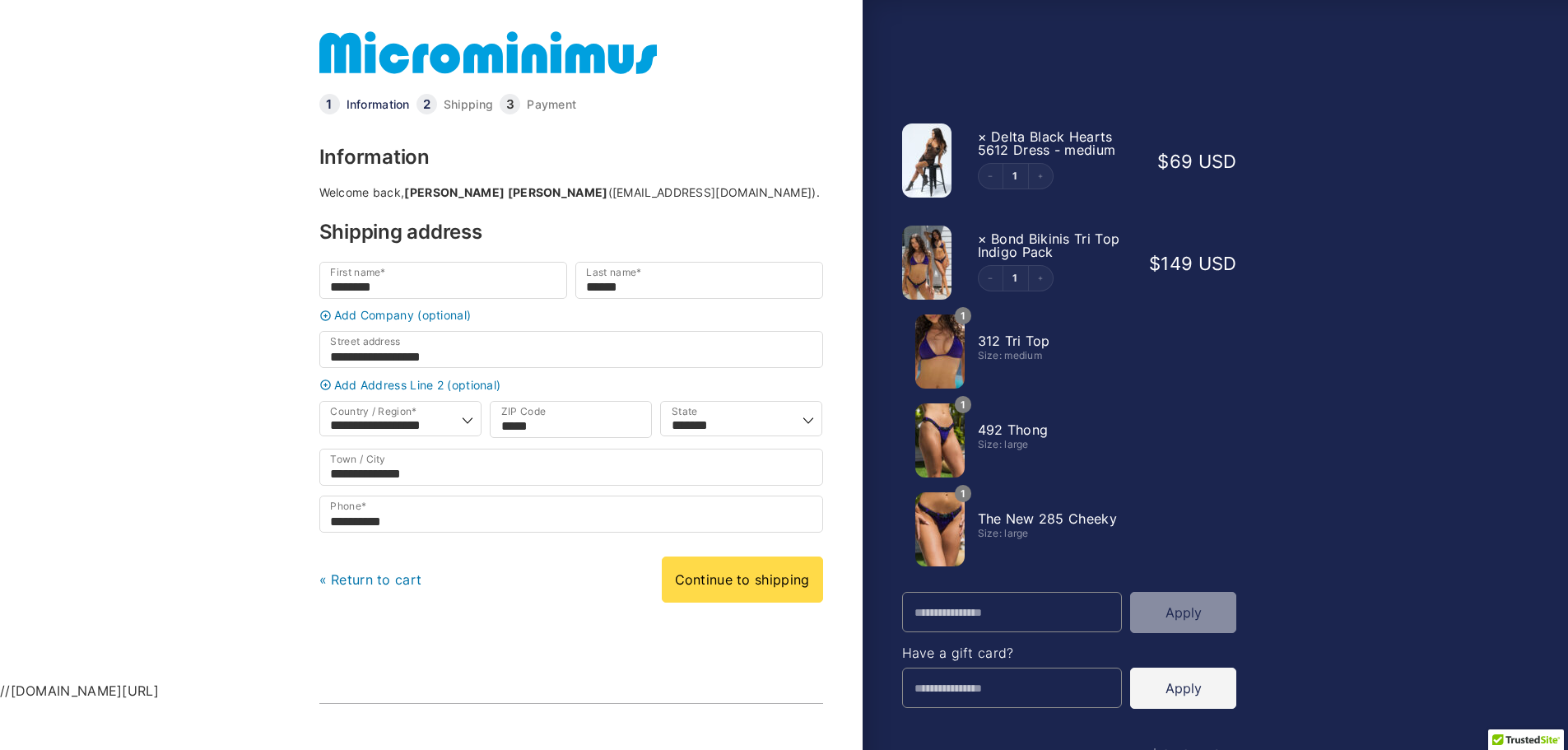
click at [734, 596] on link "Continue to shipping" at bounding box center [742, 579] width 161 height 46
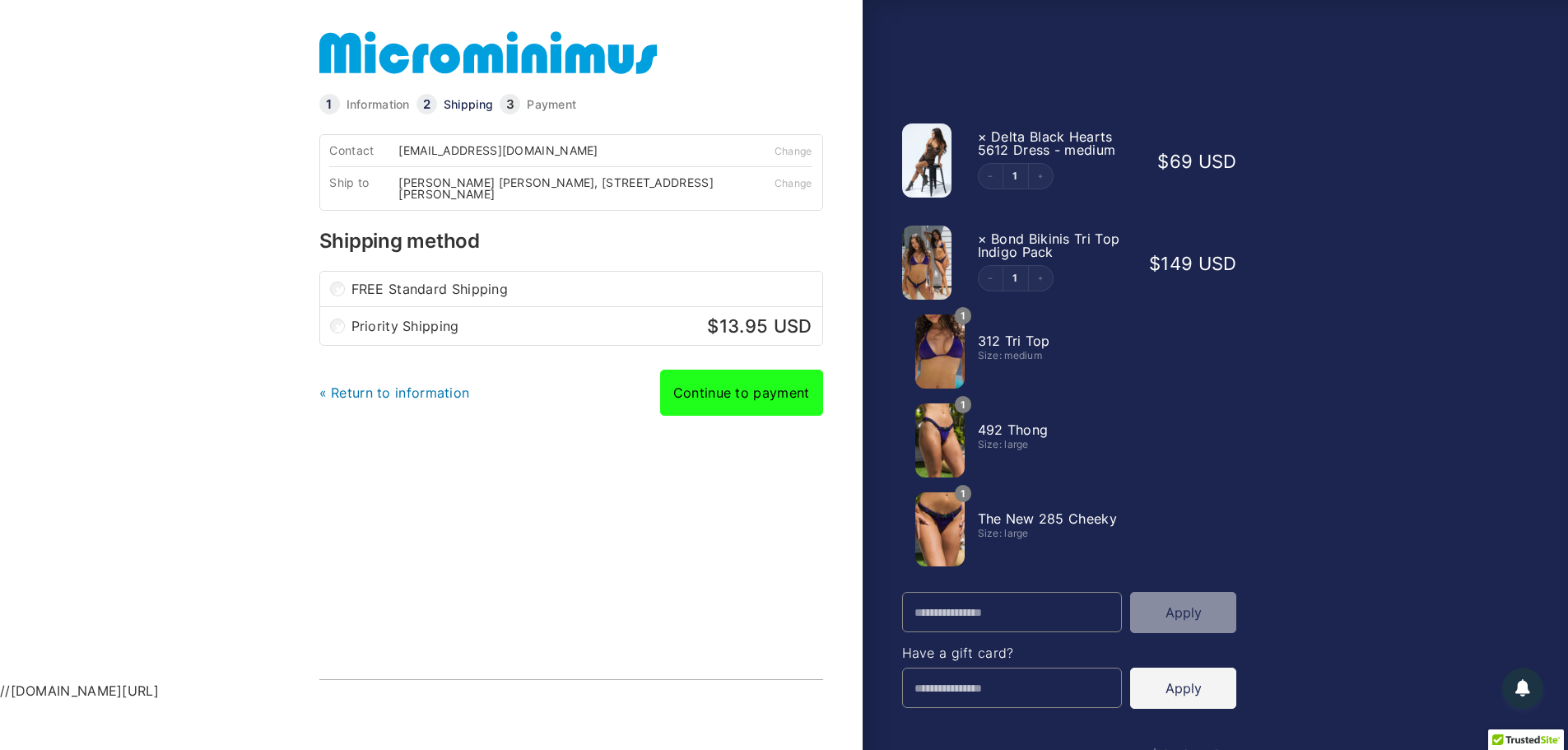
click at [712, 399] on link "Continue to payment" at bounding box center [741, 393] width 163 height 46
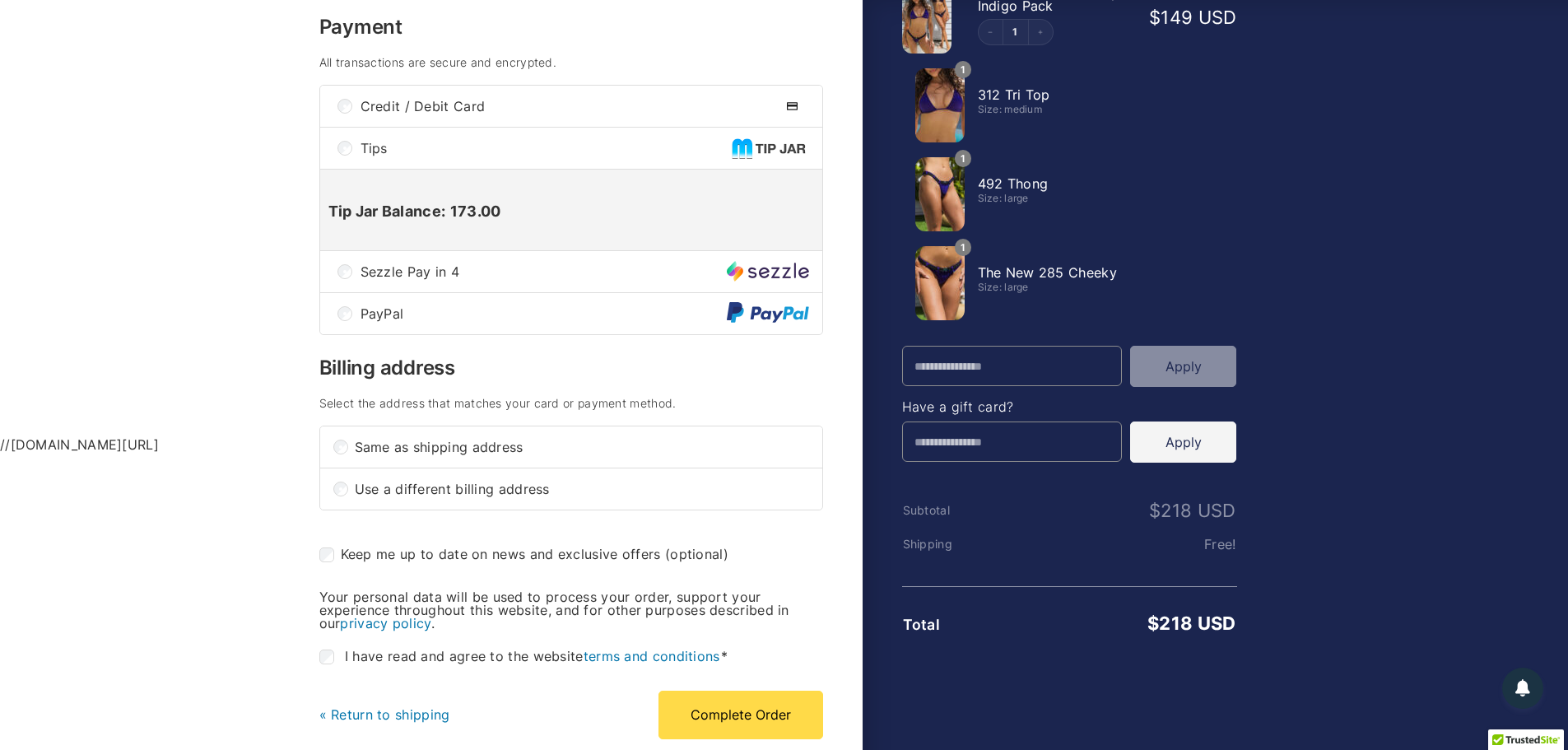
scroll to position [246, 0]
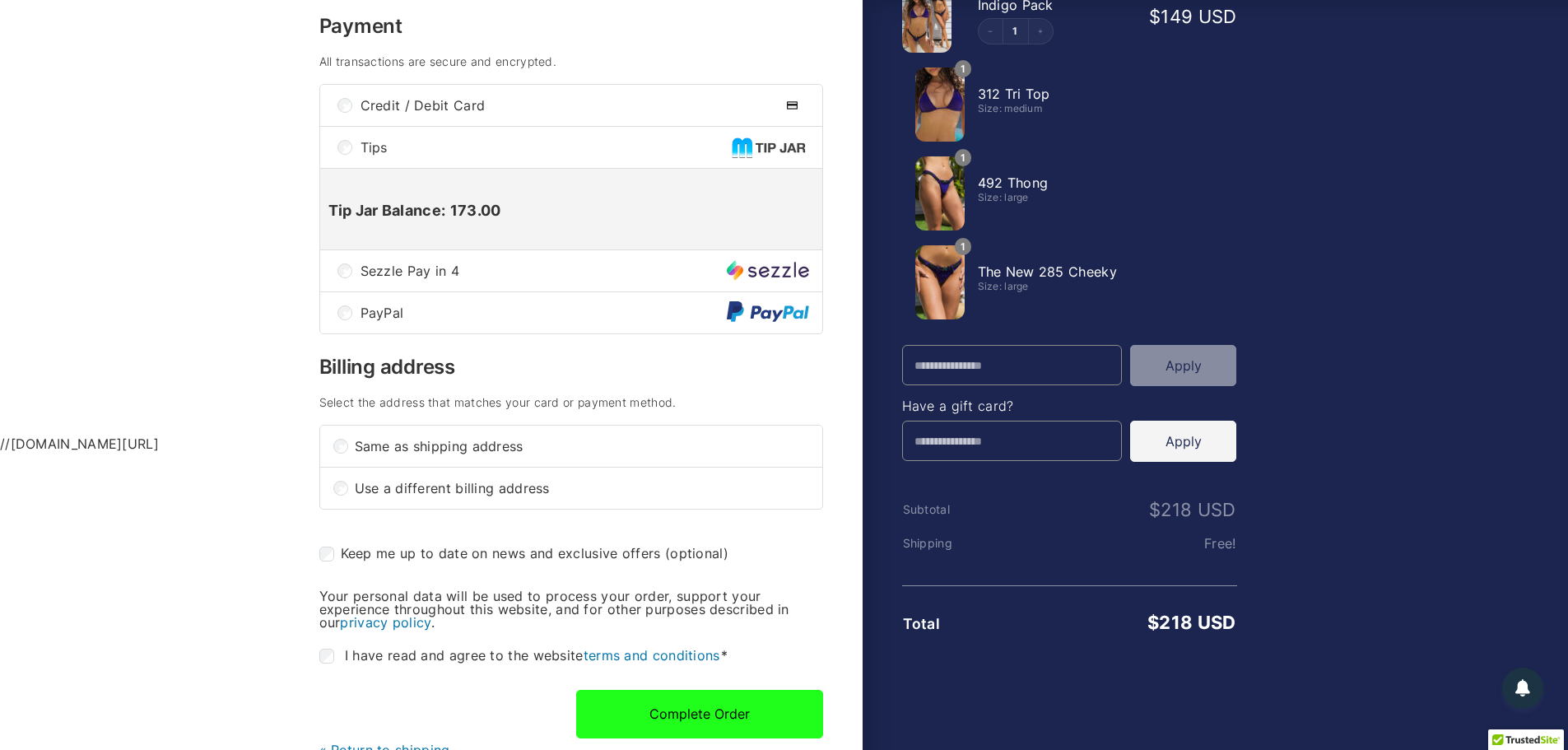
click at [748, 715] on button "Complete Order" at bounding box center [700, 714] width 247 height 48
